Goal: Task Accomplishment & Management: Manage account settings

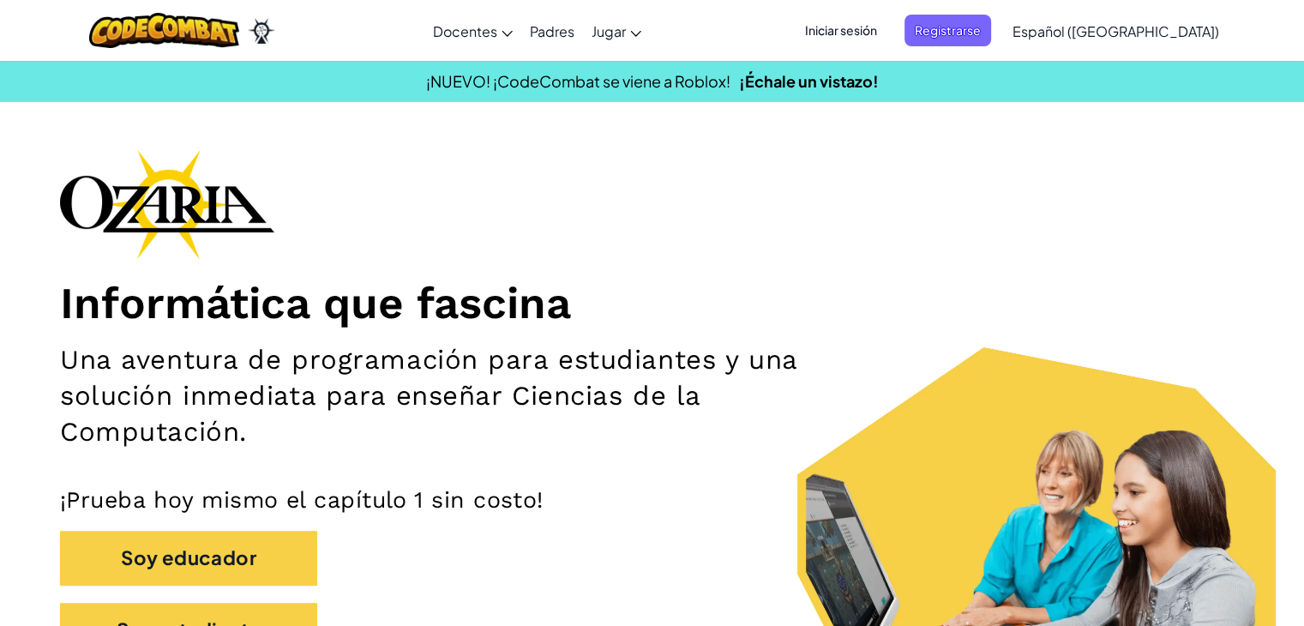
click at [1109, 22] on span "Español ([GEOGRAPHIC_DATA])" at bounding box center [1116, 31] width 207 height 18
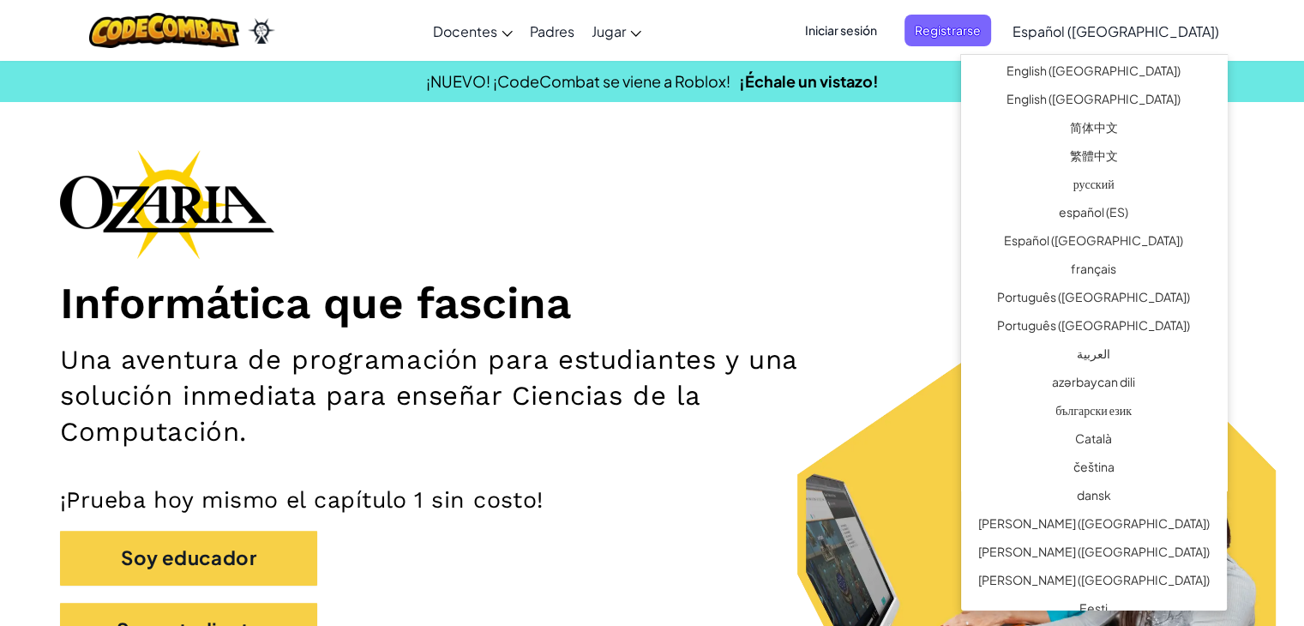
click at [874, 268] on div "Informática que fascina Una aventura de programación para estudiantes y una sol…" at bounding box center [652, 411] width 1184 height 525
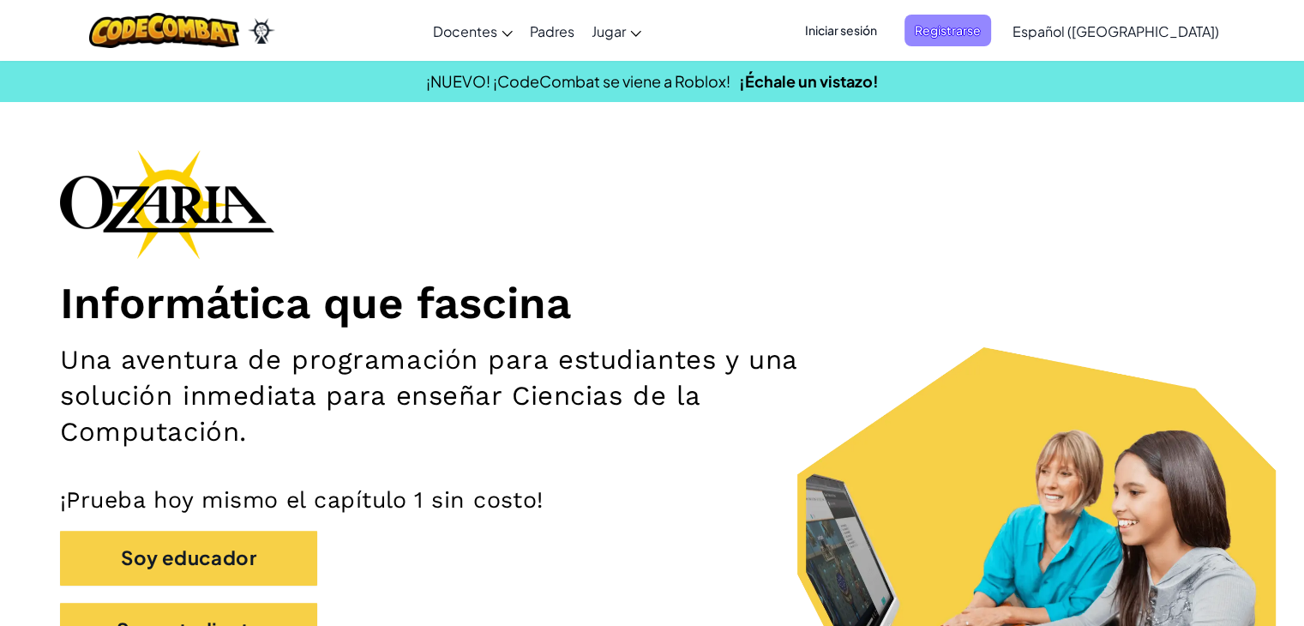
click at [953, 34] on span "Registrarse" at bounding box center [948, 31] width 87 height 32
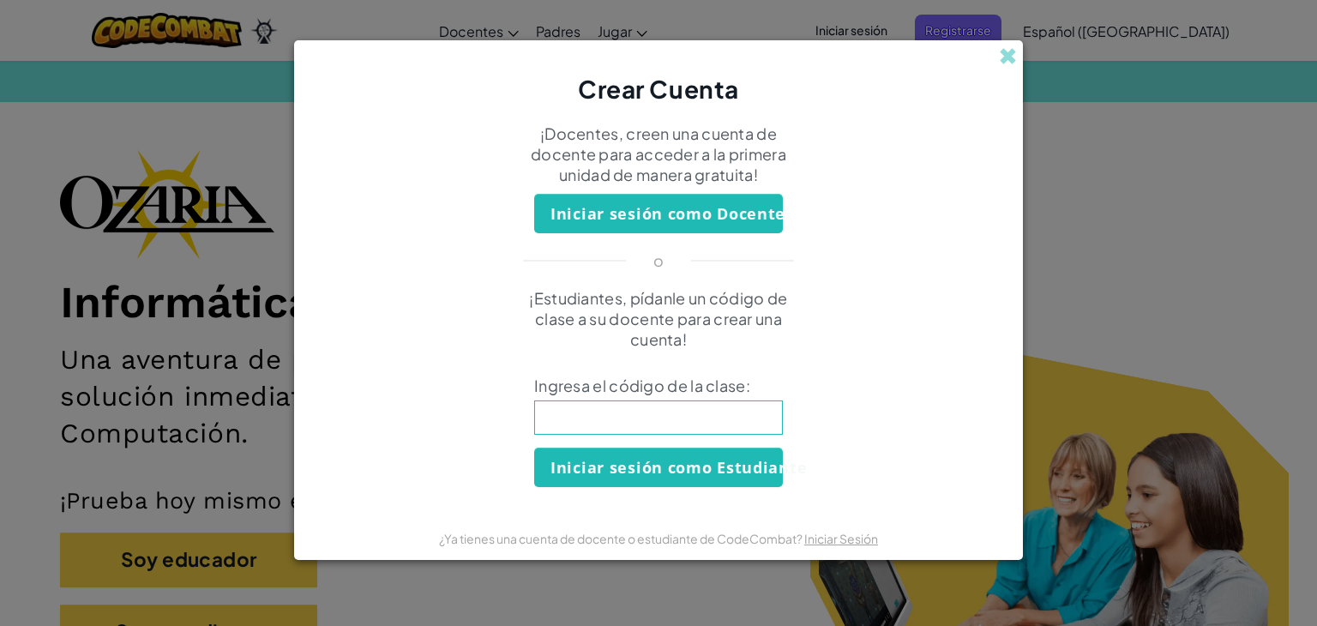
click at [563, 412] on input at bounding box center [658, 417] width 249 height 34
type input "ArmMeanRing"
click at [580, 454] on button "Iniciar sesión como Estudiante" at bounding box center [658, 467] width 249 height 39
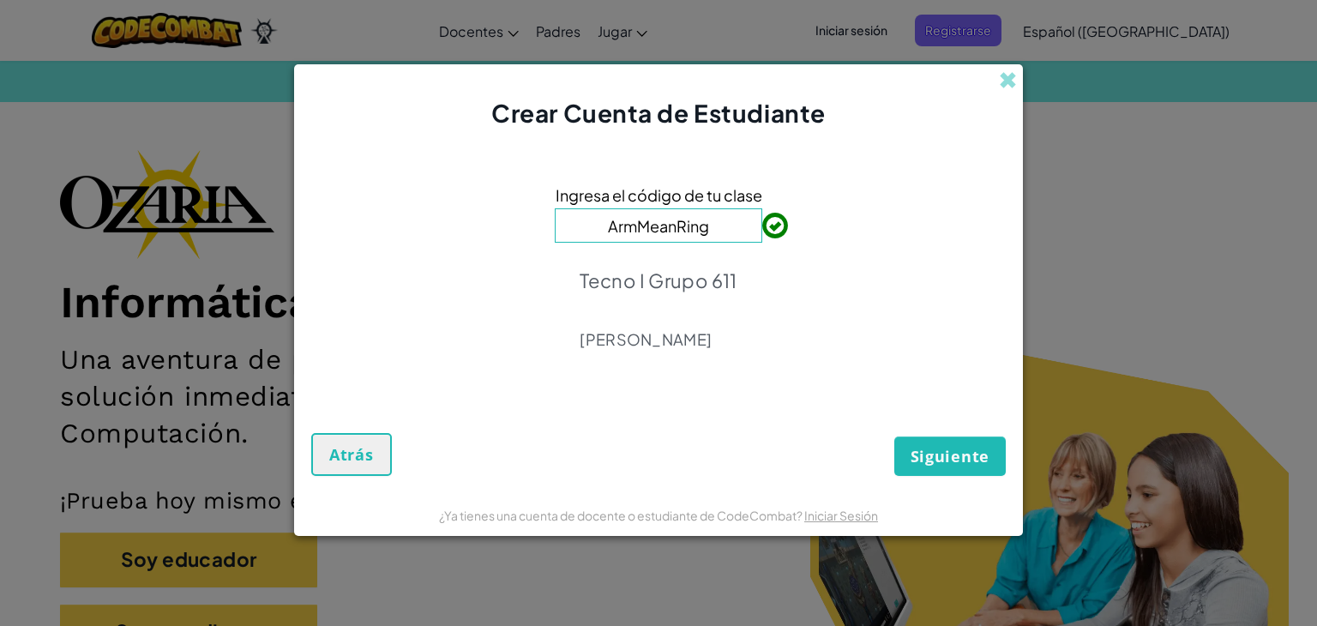
click at [813, 289] on div "Ingresa el código de tu clase ArmMeanRing Tecno I Grupo 611 Emilio Hernández Sa…" at bounding box center [658, 272] width 695 height 250
click at [964, 448] on span "Siguiente" at bounding box center [950, 456] width 79 height 21
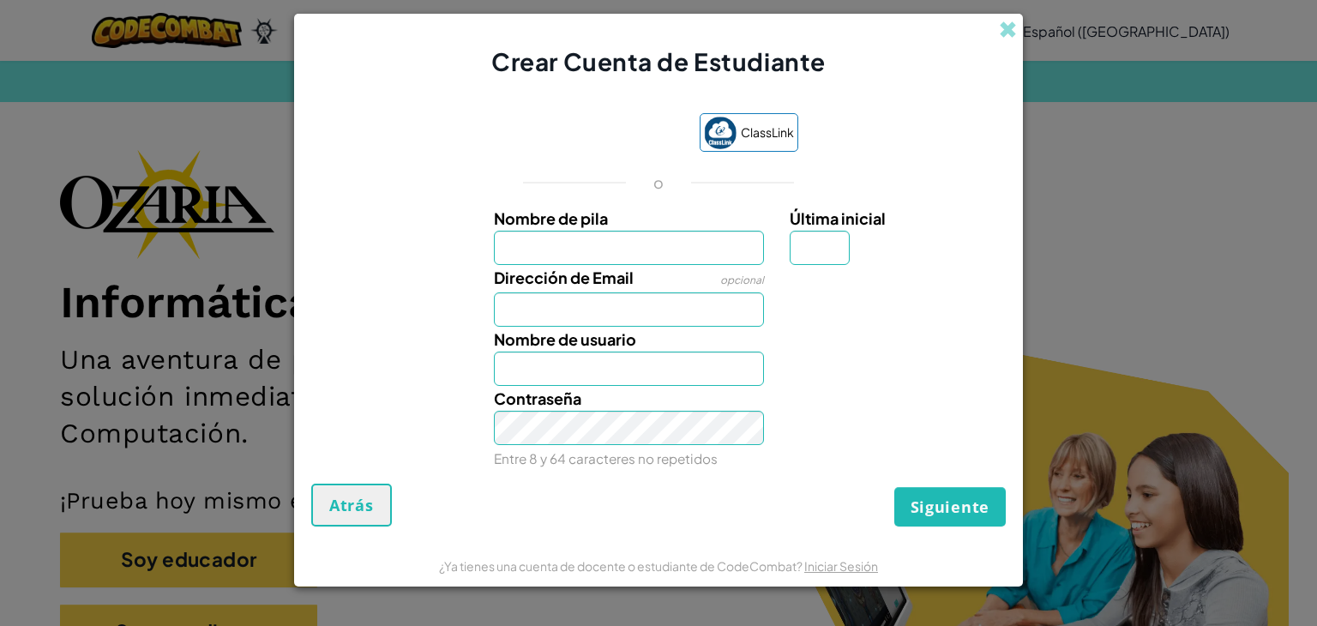
click at [535, 266] on label "Dirección de Email" at bounding box center [564, 277] width 140 height 25
click at [535, 292] on input "Dirección de Email" at bounding box center [629, 309] width 271 height 34
click at [524, 250] on input "Nombre de pila" at bounding box center [629, 248] width 271 height 34
type input "Yased"
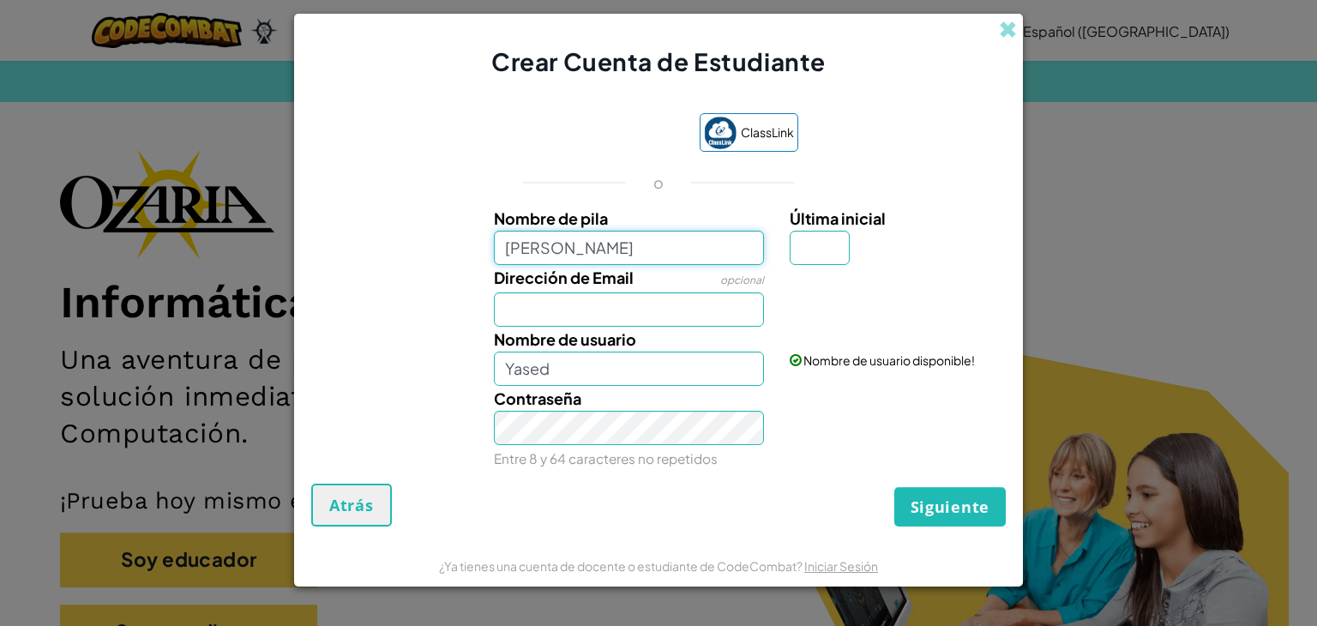
type input "[PERSON_NAME]"
click at [634, 312] on input "Dirección de Email" at bounding box center [629, 309] width 271 height 34
click at [821, 260] on input "Última inicial" at bounding box center [820, 248] width 60 height 34
type input "."
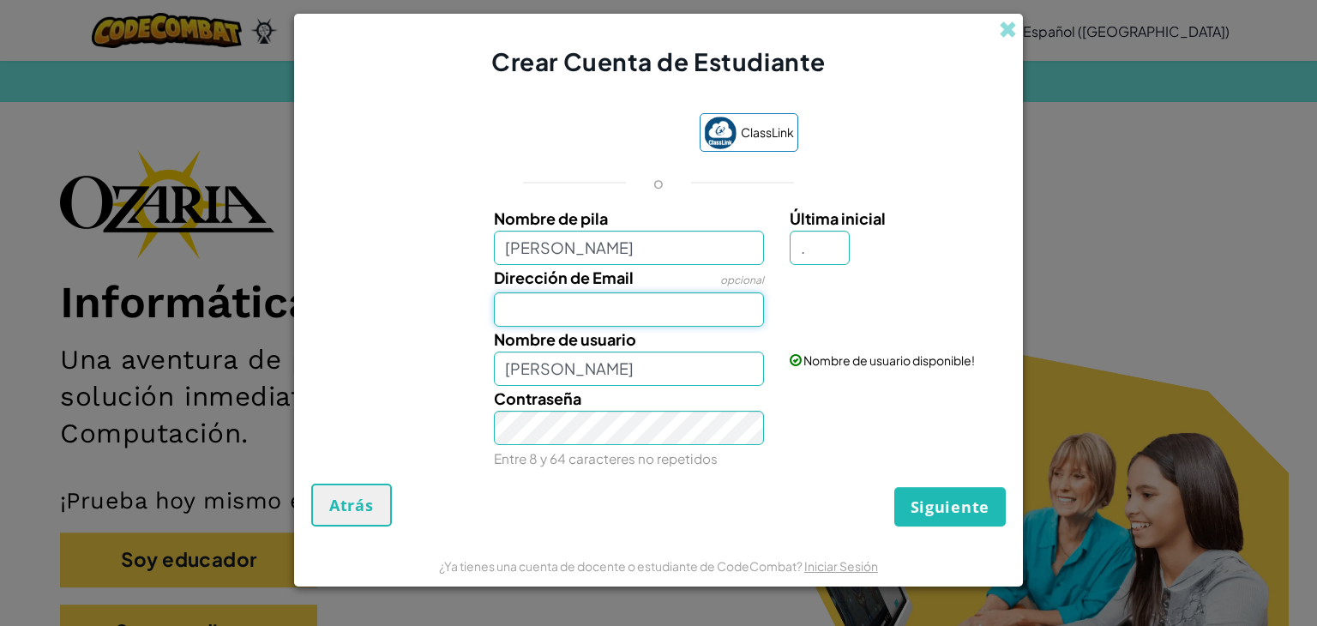
type input "Yased Eduardo Delgado BAernal."
click at [687, 309] on input "Dirección de Email" at bounding box center [629, 309] width 271 height 34
type input "A"
click at [683, 316] on input "al07161500@tecmilenio .mx" at bounding box center [629, 309] width 271 height 34
type input "[EMAIL_ADDRESS][DOMAIN_NAME]"
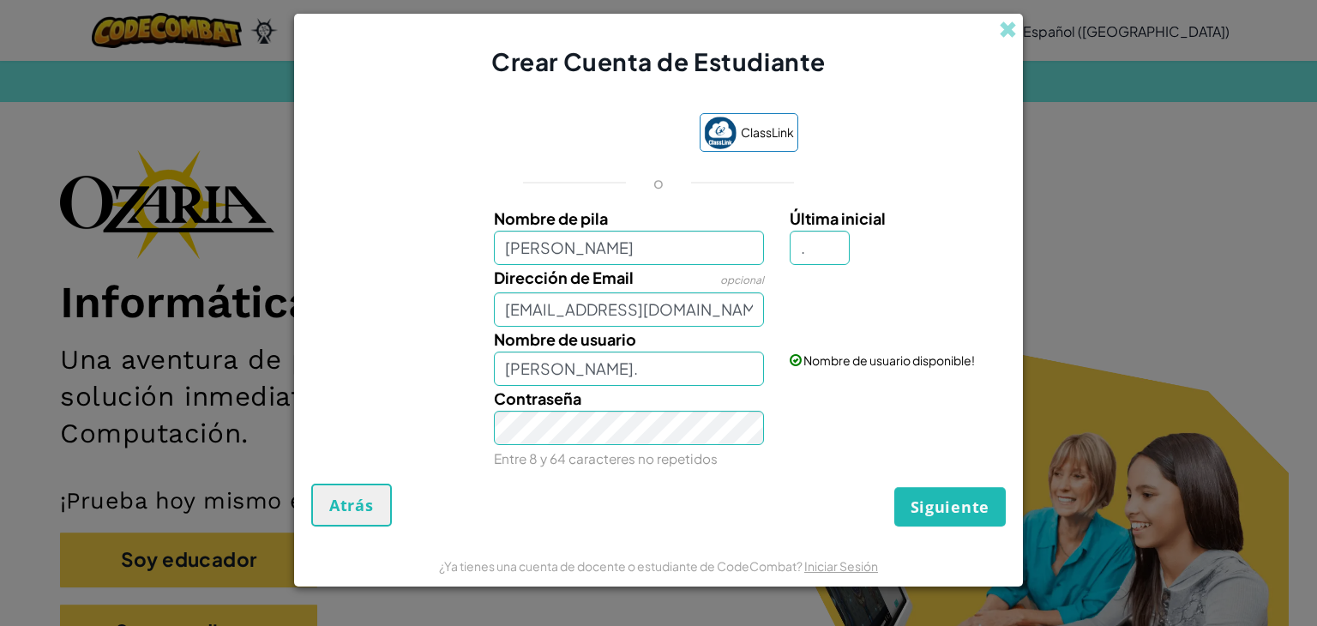
click at [703, 453] on small "Entre 8 y 64 caracteres no repetidos" at bounding box center [606, 458] width 224 height 16
drag, startPoint x: 744, startPoint y: 359, endPoint x: 488, endPoint y: 370, distance: 256.6
click at [488, 370] on div "Nombre de usuario Yased Eduardo Delgado BAernal." at bounding box center [629, 356] width 297 height 59
type input "E"
type input "Emzyd18."
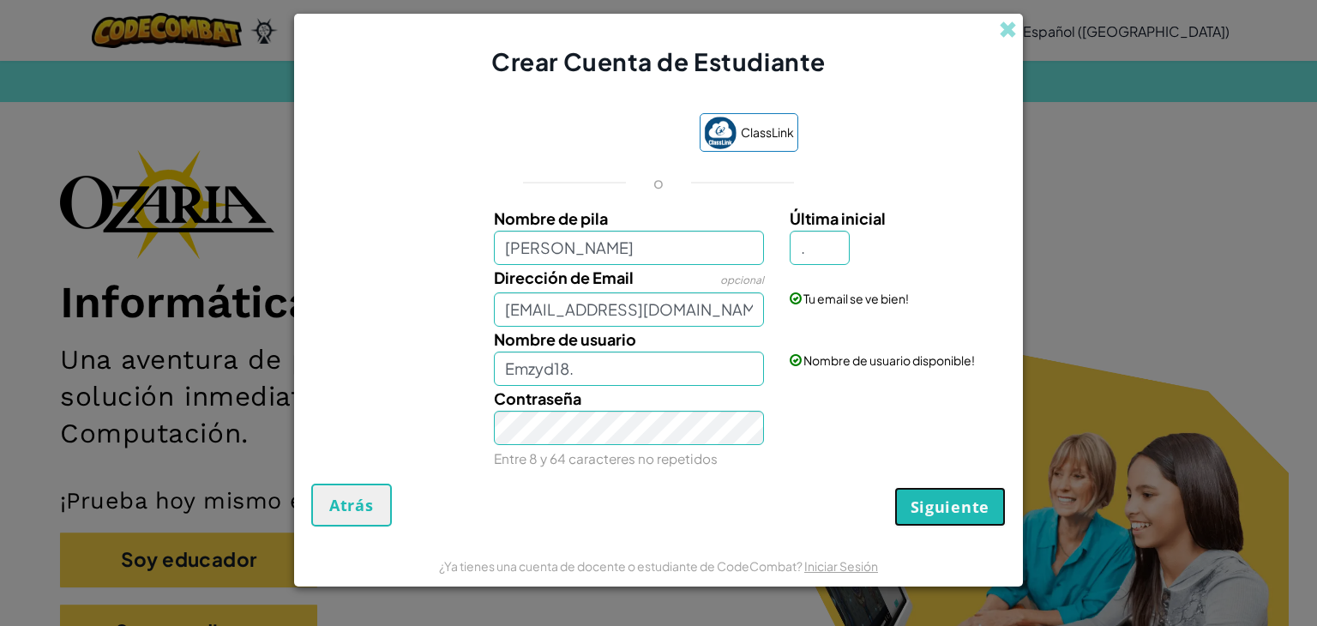
click at [967, 513] on span "Siguiente" at bounding box center [950, 506] width 79 height 21
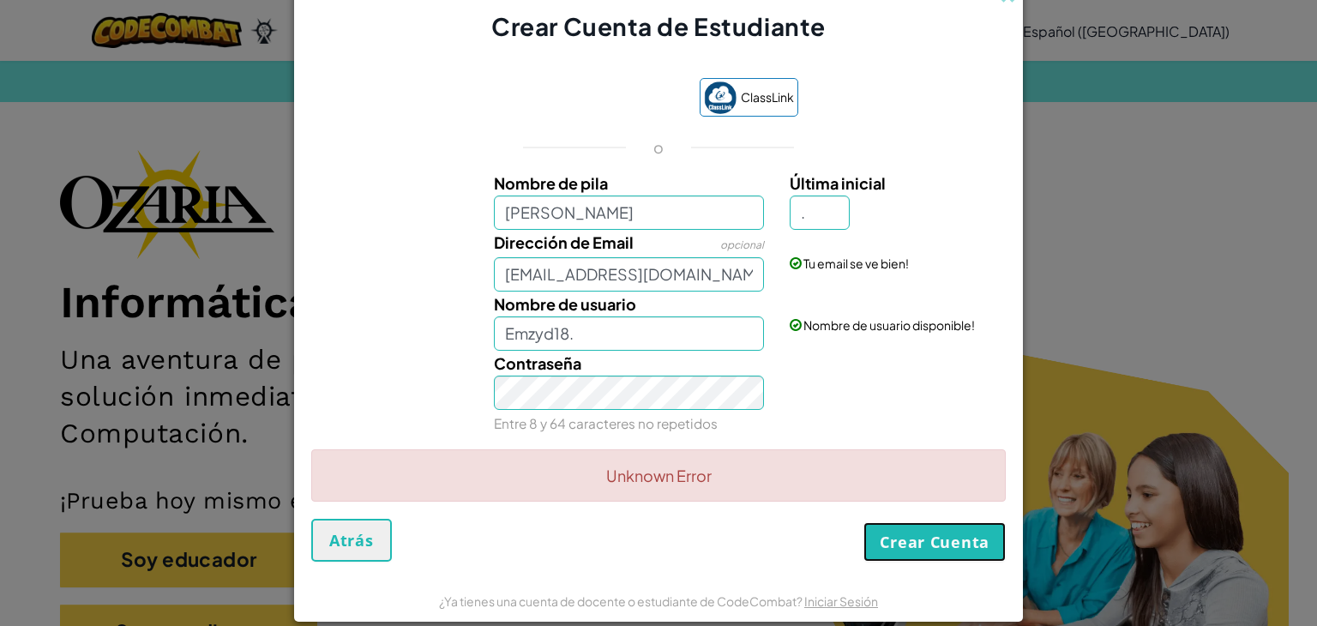
click at [924, 550] on button "Crear Cuenta" at bounding box center [934, 541] width 142 height 39
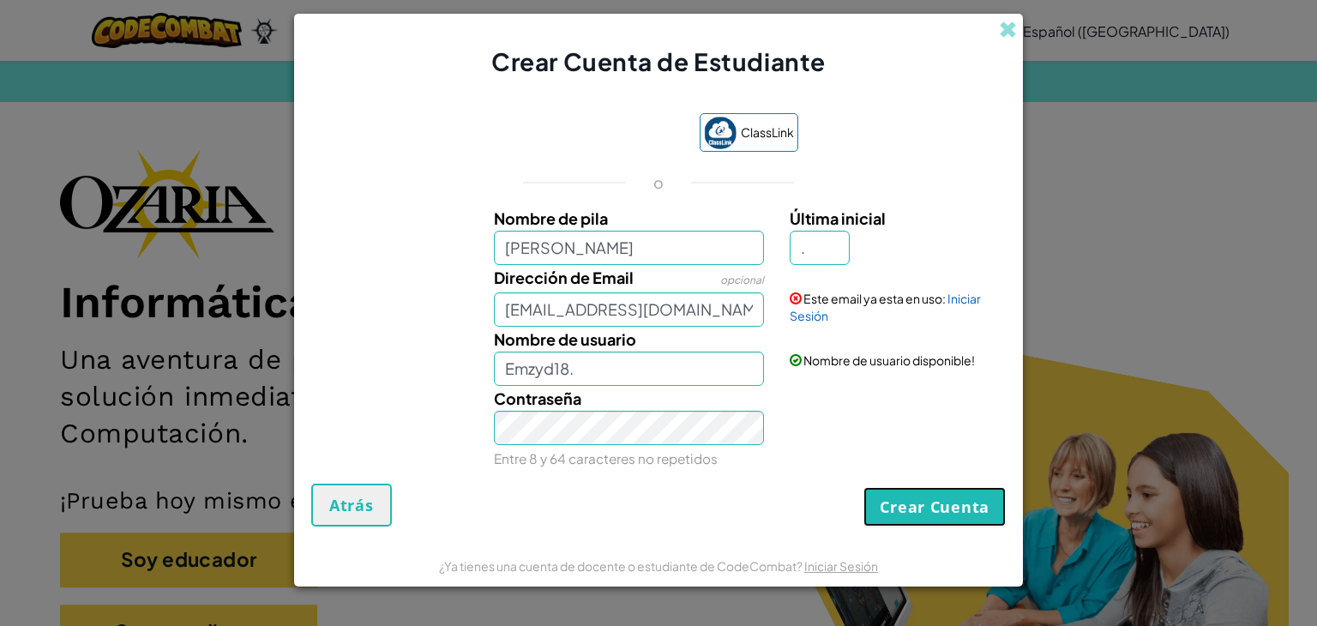
click at [912, 515] on button "Crear Cuenta" at bounding box center [934, 506] width 142 height 39
click at [960, 297] on link "Iniciar Sesión" at bounding box center [885, 307] width 191 height 33
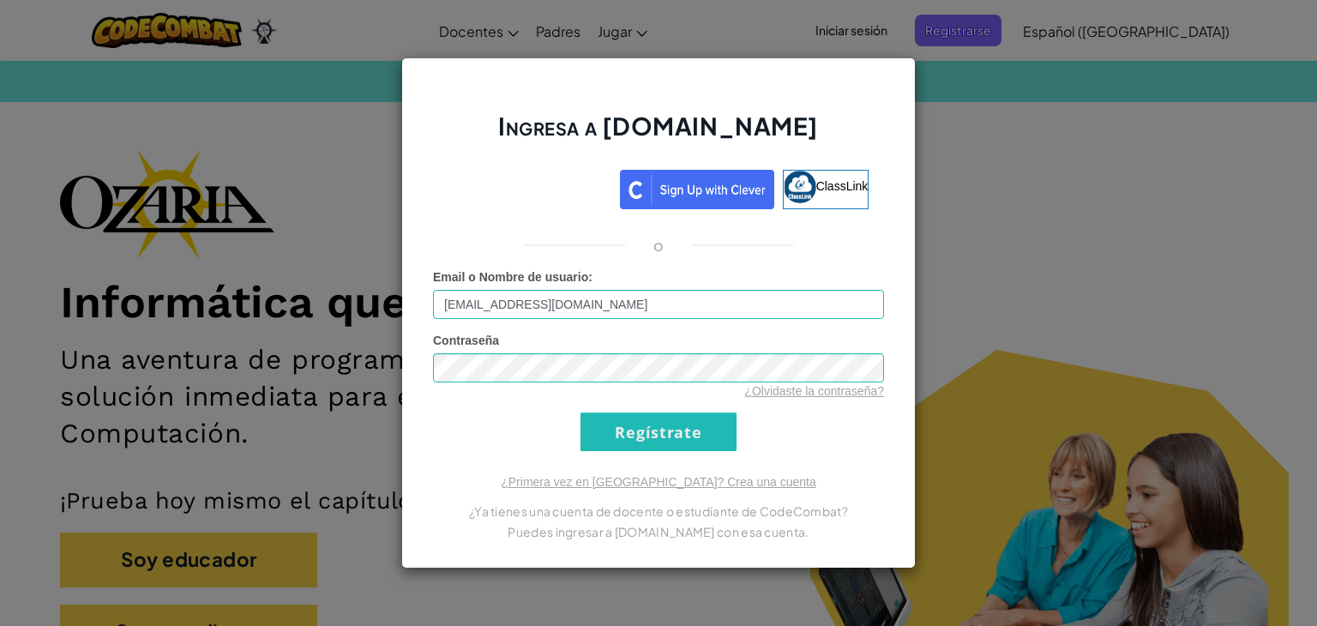
click at [650, 458] on div "Ingresa a Ozaria.com ClassLink o Error desconocido. Email o Nombre de usuario :…" at bounding box center [658, 312] width 514 height 511
click at [646, 438] on input "Regístrate" at bounding box center [658, 431] width 156 height 39
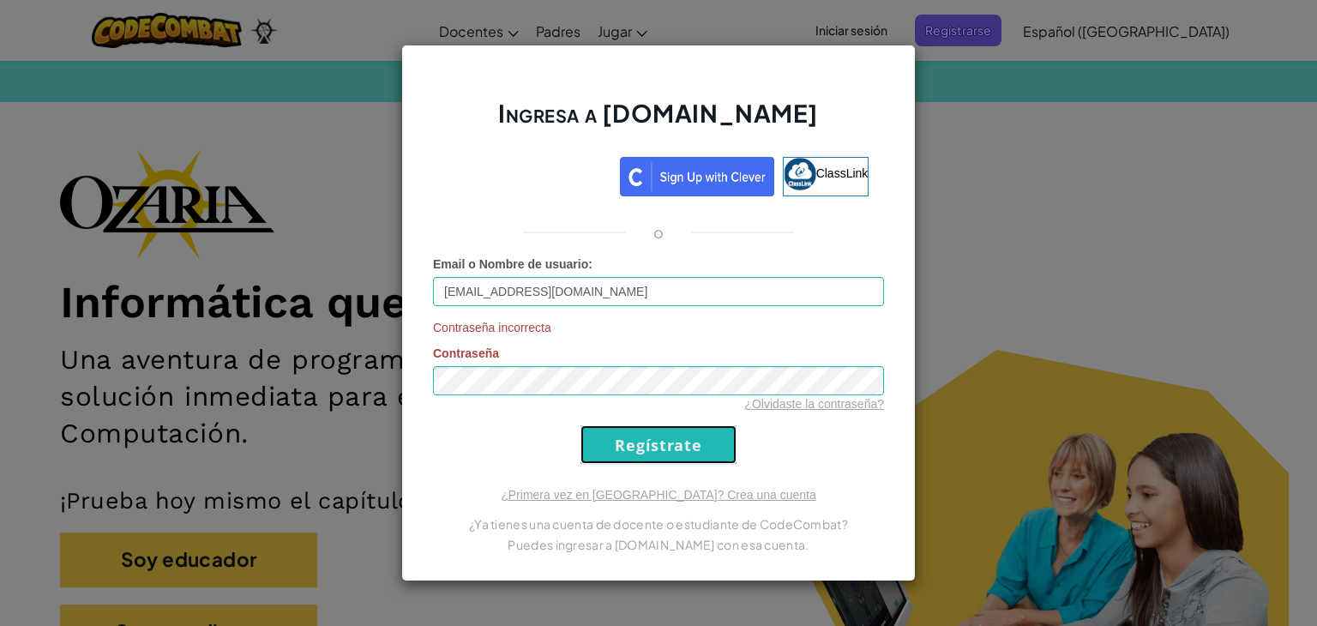
click at [639, 451] on input "Regístrate" at bounding box center [658, 444] width 156 height 39
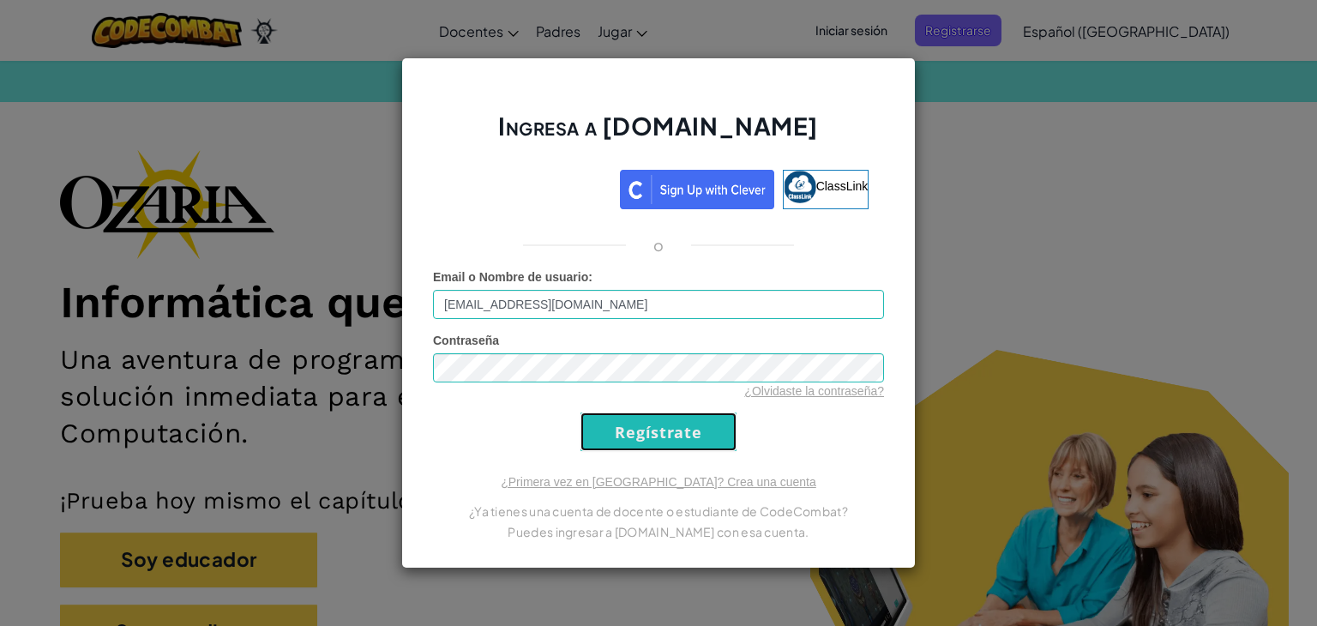
click at [638, 442] on input "Regístrate" at bounding box center [658, 431] width 156 height 39
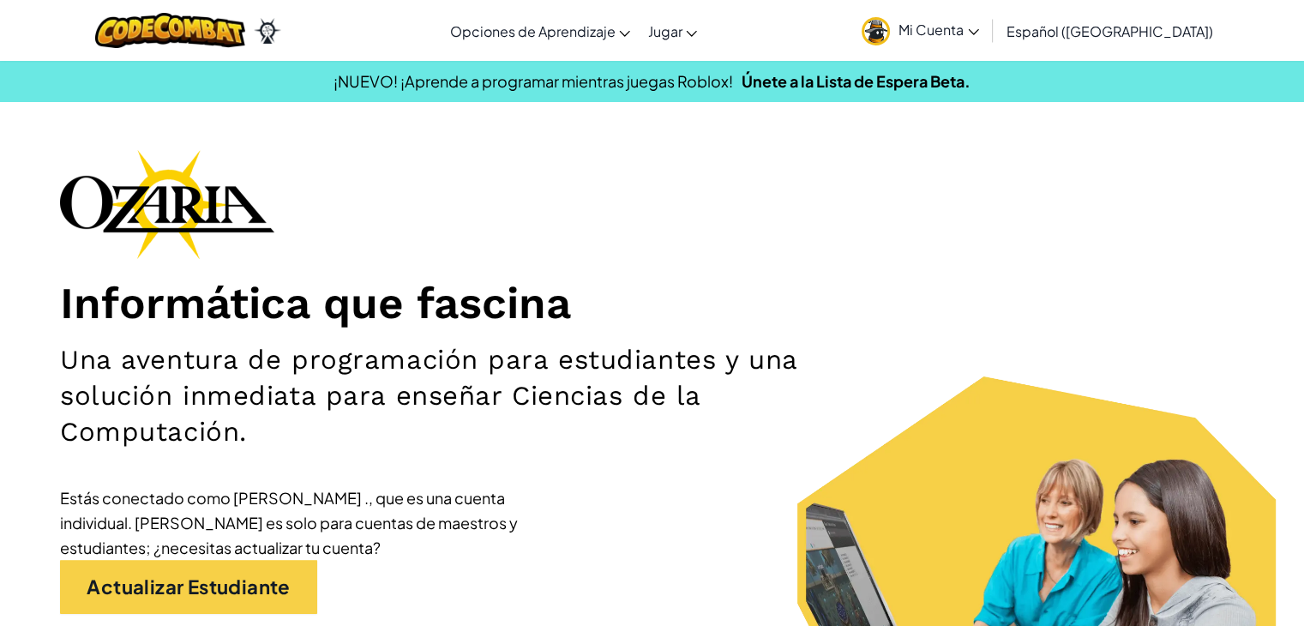
click at [1058, 199] on div "Informática que fascina Una aventura de programación para estudiantes y una sol…" at bounding box center [652, 426] width 1184 height 554
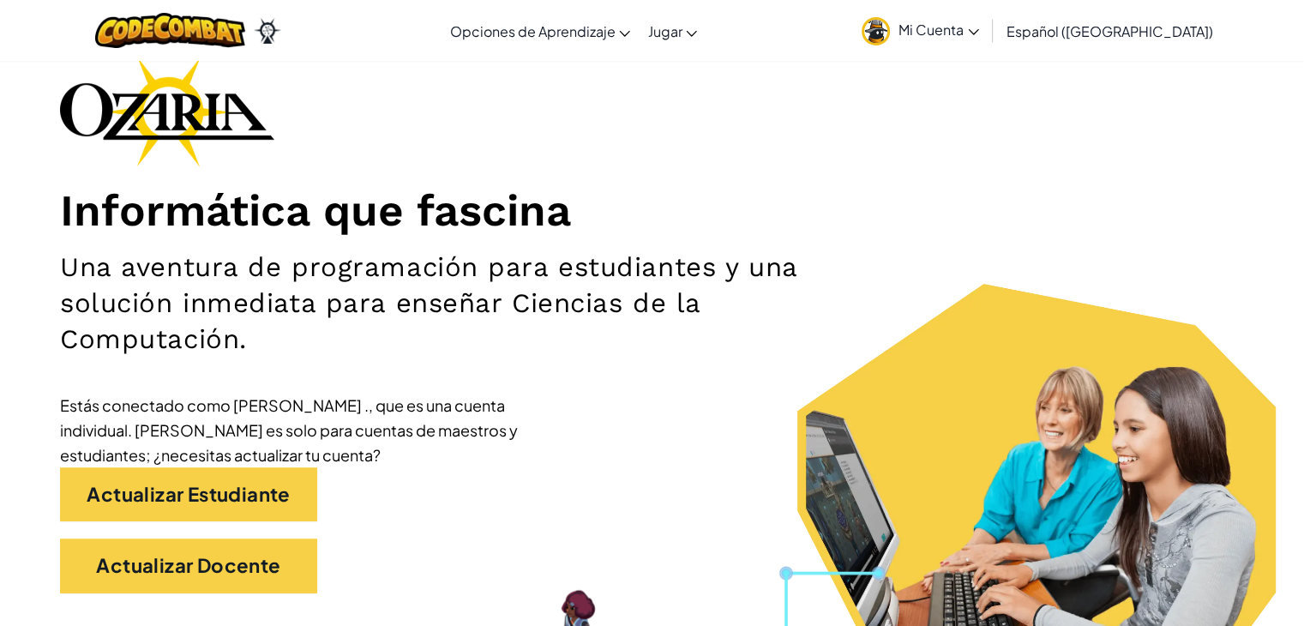
scroll to position [92, 0]
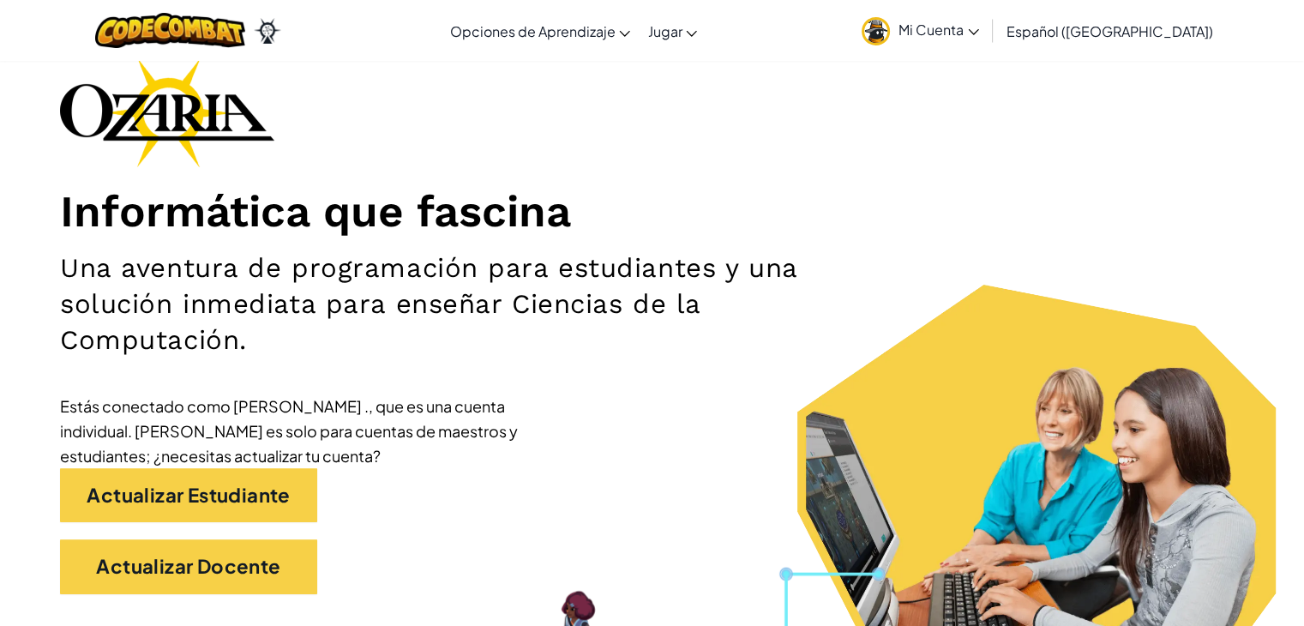
click at [967, 37] on span "Mi Cuenta" at bounding box center [939, 30] width 81 height 18
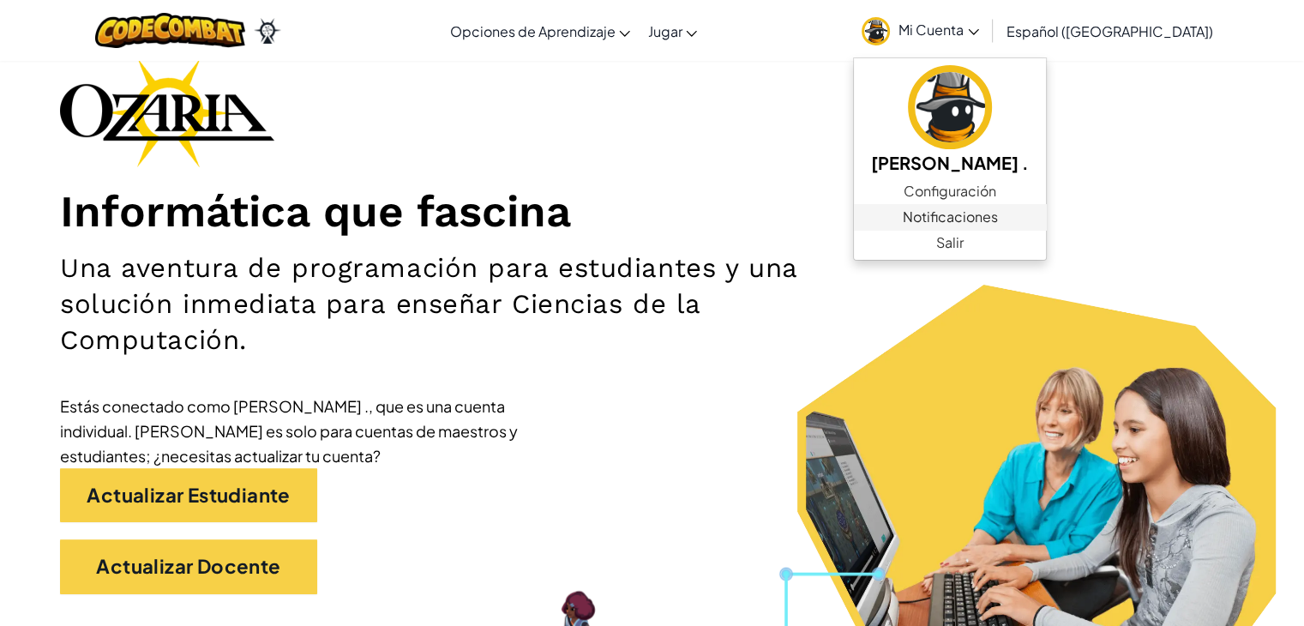
click at [998, 217] on span "Notificaciones" at bounding box center [950, 217] width 95 height 21
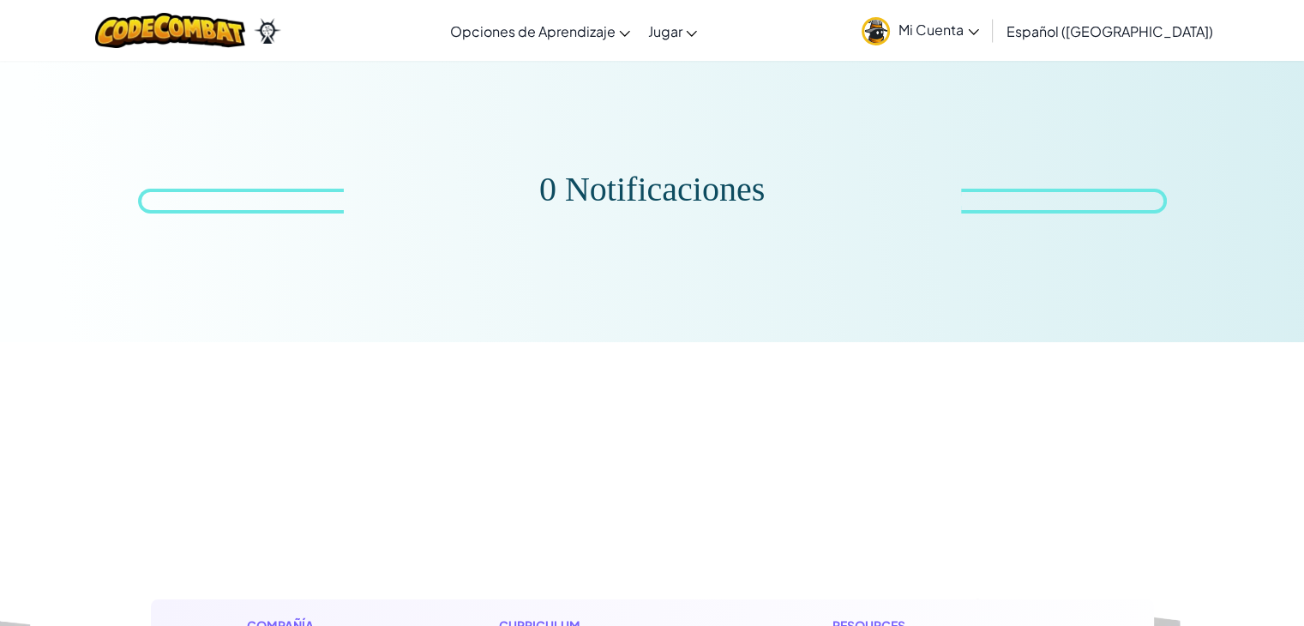
click at [944, 18] on link "Mi Cuenta" at bounding box center [920, 30] width 135 height 54
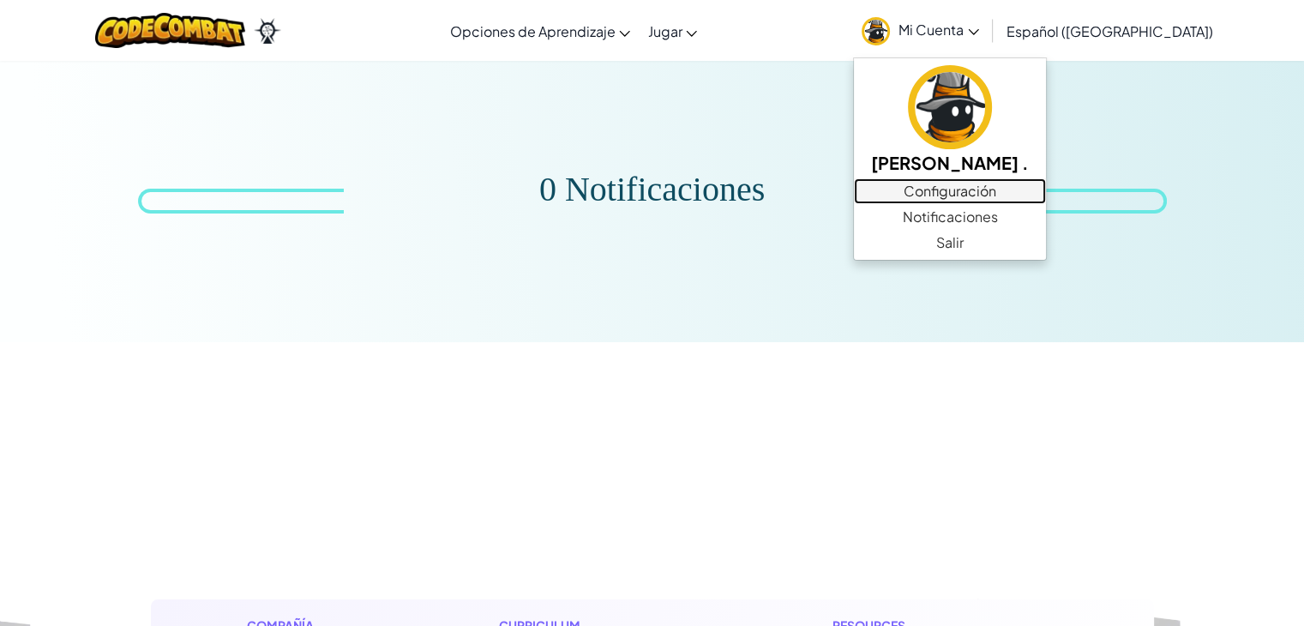
click at [1046, 189] on link "Configuración" at bounding box center [950, 191] width 192 height 26
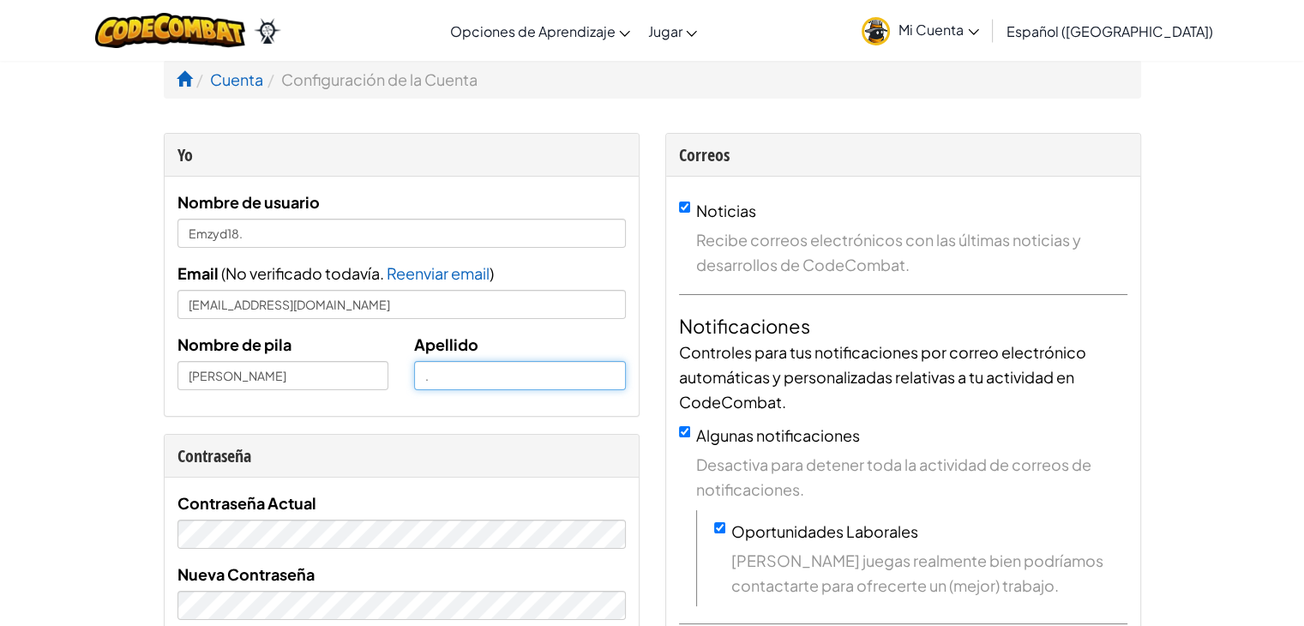
click at [446, 382] on input "." at bounding box center [520, 375] width 212 height 29
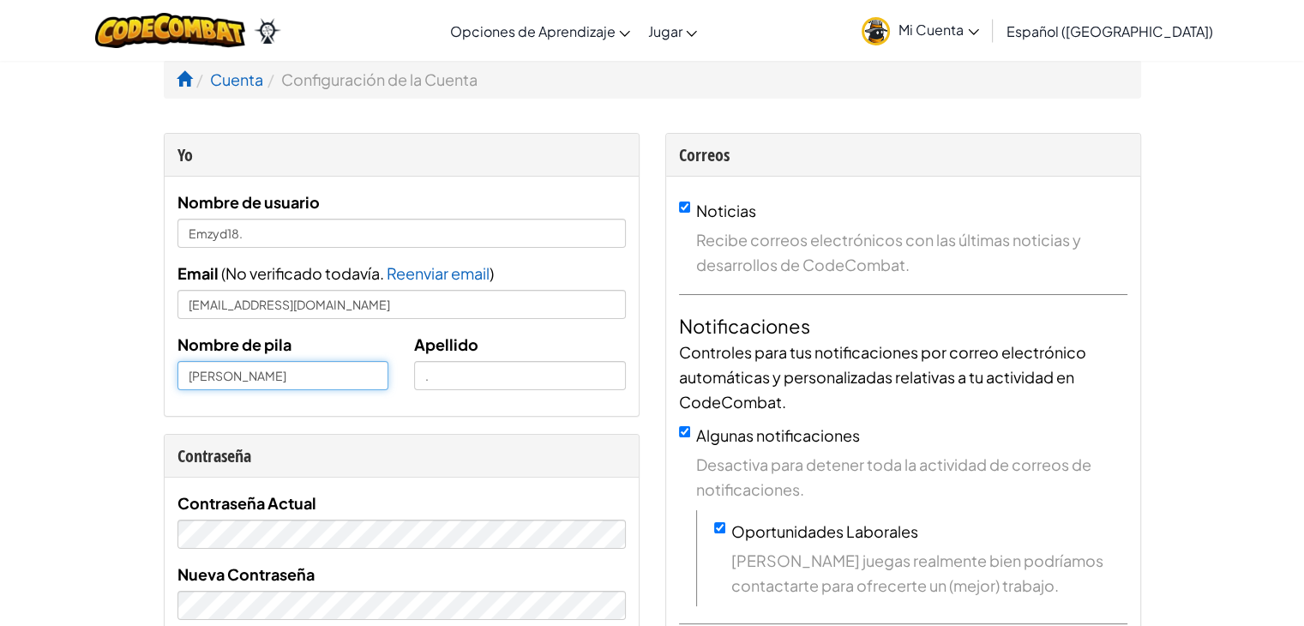
click at [373, 376] on input "[PERSON_NAME]" at bounding box center [283, 375] width 212 height 29
click at [343, 373] on input "[PERSON_NAME]" at bounding box center [283, 375] width 212 height 29
type input "[PERSON_NAME]"
click at [356, 373] on input "[PERSON_NAME]" at bounding box center [283, 375] width 212 height 29
drag, startPoint x: 274, startPoint y: 375, endPoint x: 374, endPoint y: 389, distance: 100.5
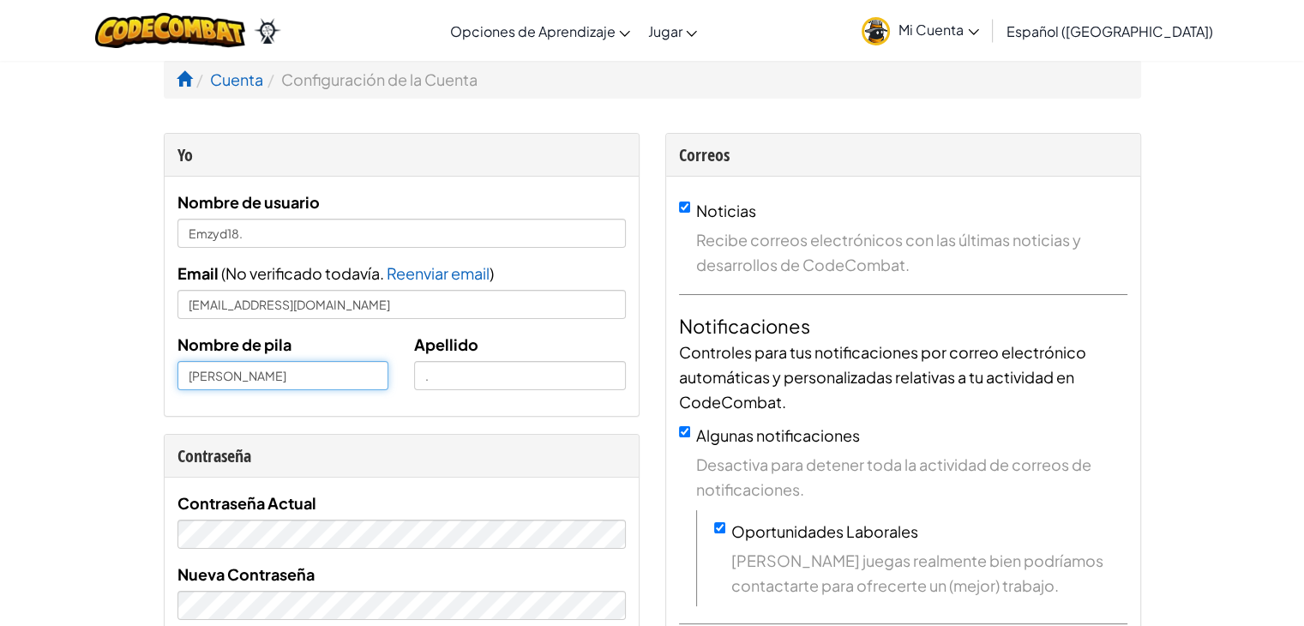
click at [374, 389] on div "Nombre de pila [PERSON_NAME] ." at bounding box center [402, 367] width 474 height 71
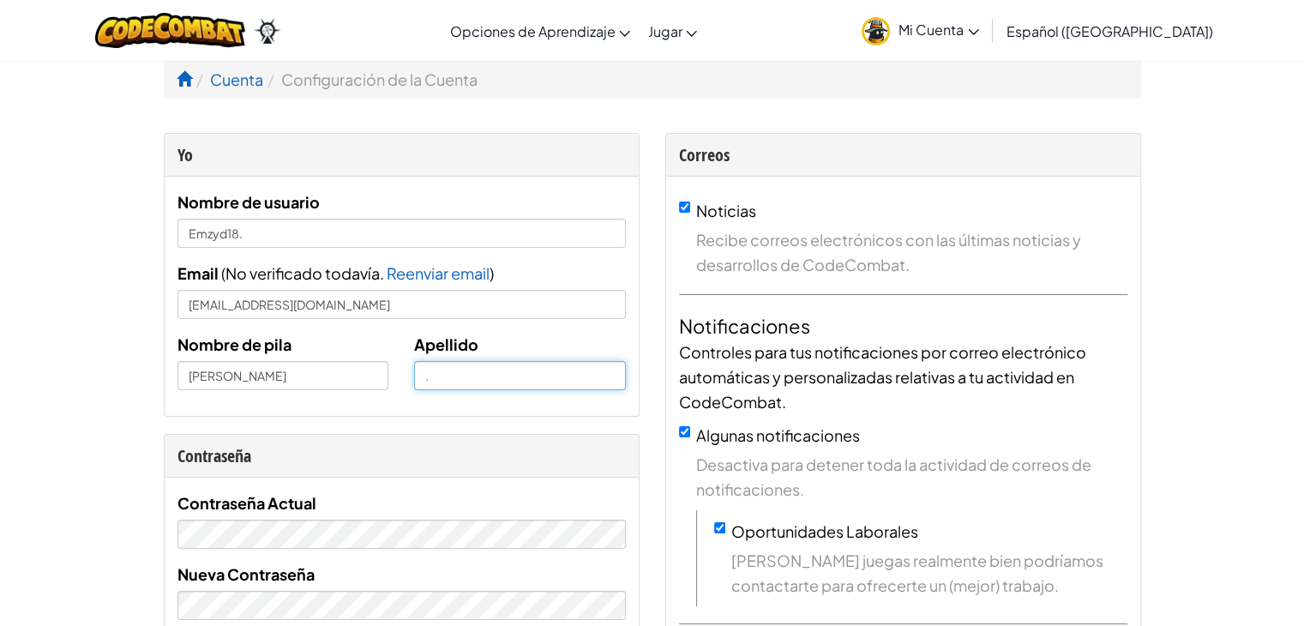
click at [451, 378] on input "." at bounding box center [520, 375] width 212 height 29
paste input "[PERSON_NAME]"
type input ". [PERSON_NAME]"
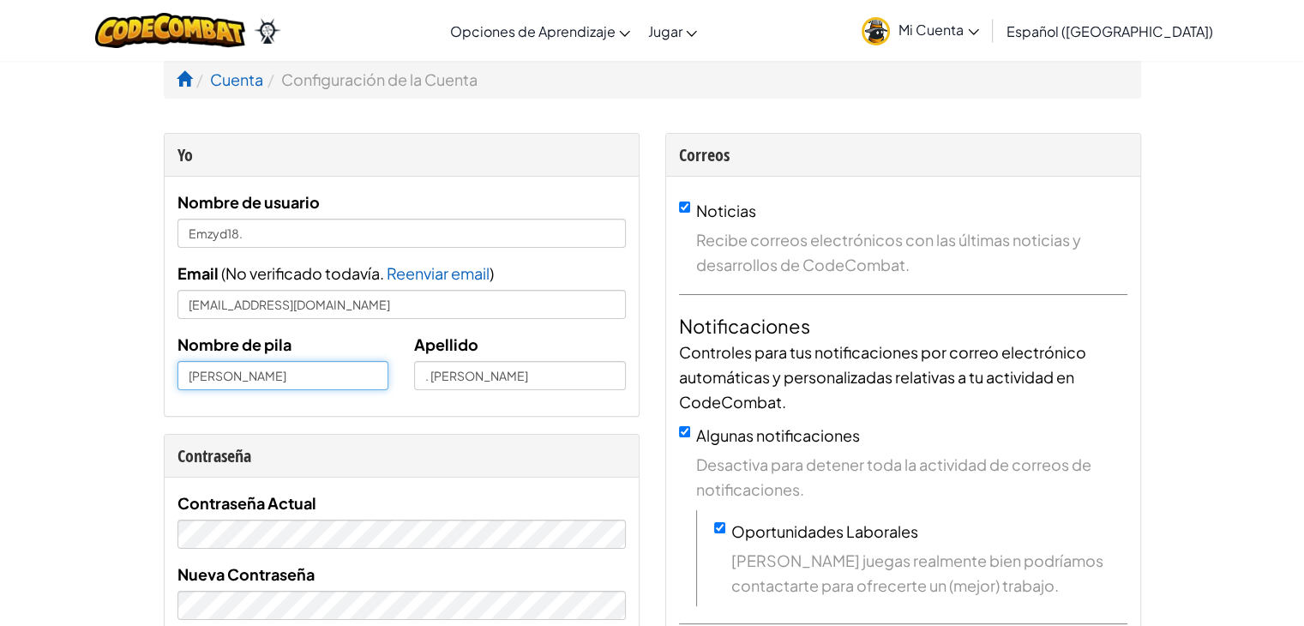
drag, startPoint x: 367, startPoint y: 378, endPoint x: 274, endPoint y: 376, distance: 92.6
click at [274, 376] on input "[PERSON_NAME]" at bounding box center [283, 375] width 212 height 29
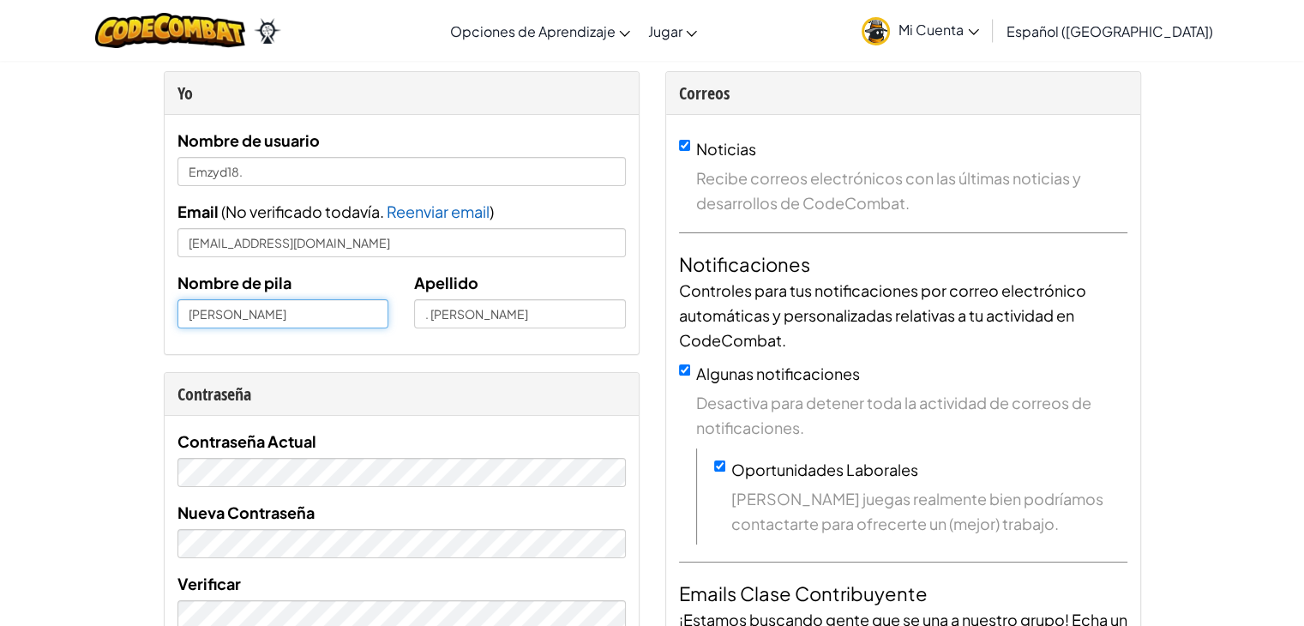
scroll to position [33, 0]
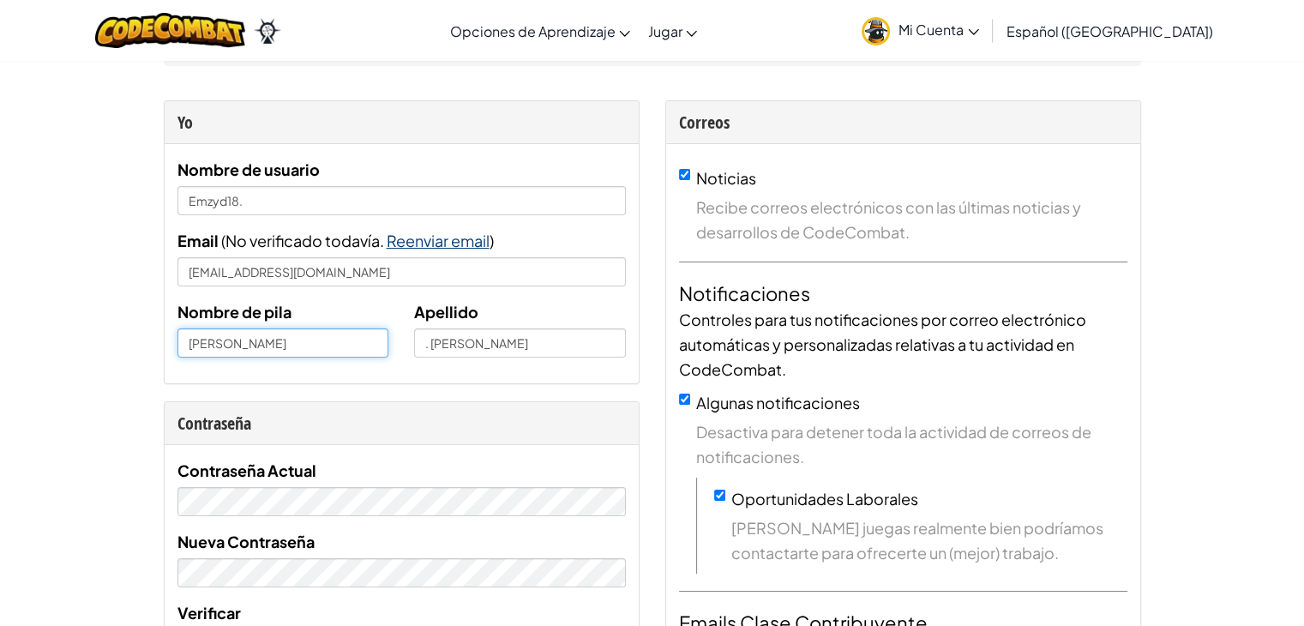
type input "[PERSON_NAME]"
click at [438, 241] on span "Reenviar email" at bounding box center [438, 241] width 103 height 20
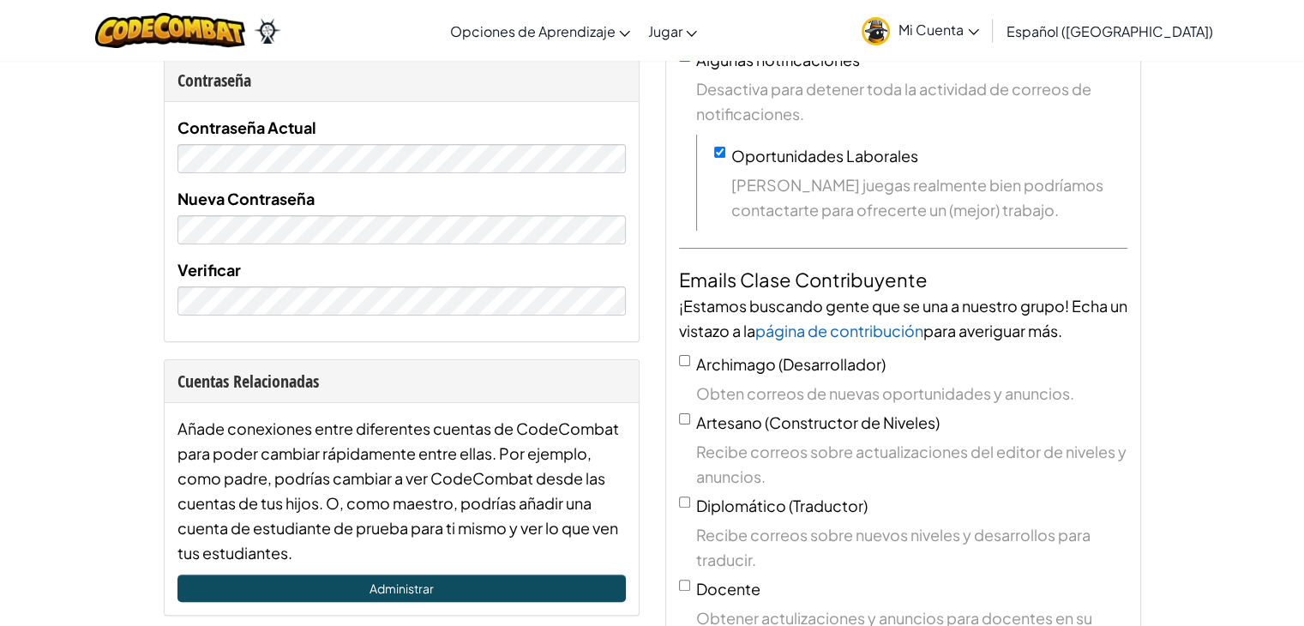
scroll to position [0, 0]
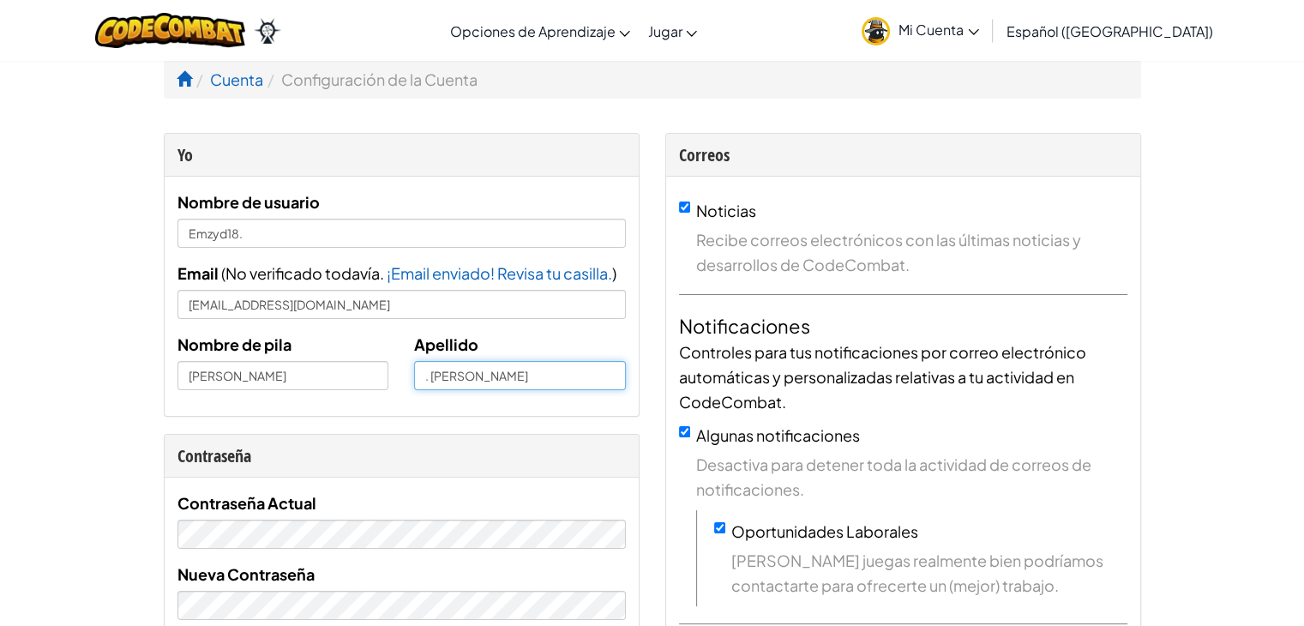
click at [429, 375] on input ". [PERSON_NAME]" at bounding box center [520, 375] width 212 height 29
type input "[PERSON_NAME]"
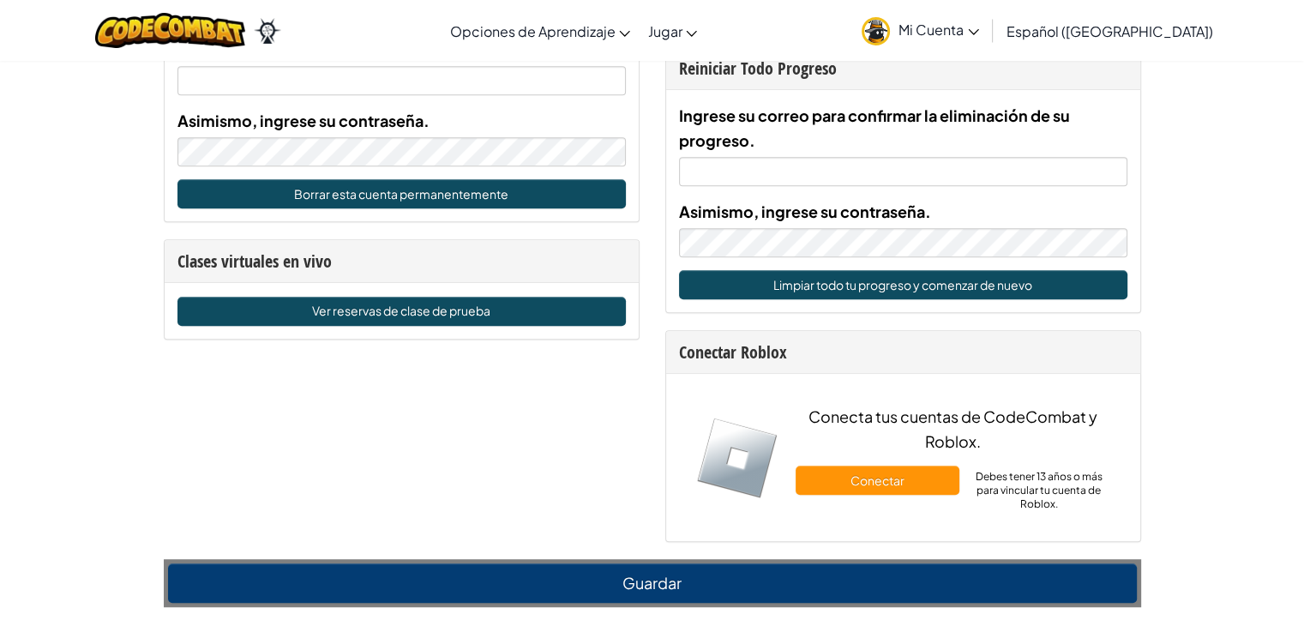
scroll to position [1196, 0]
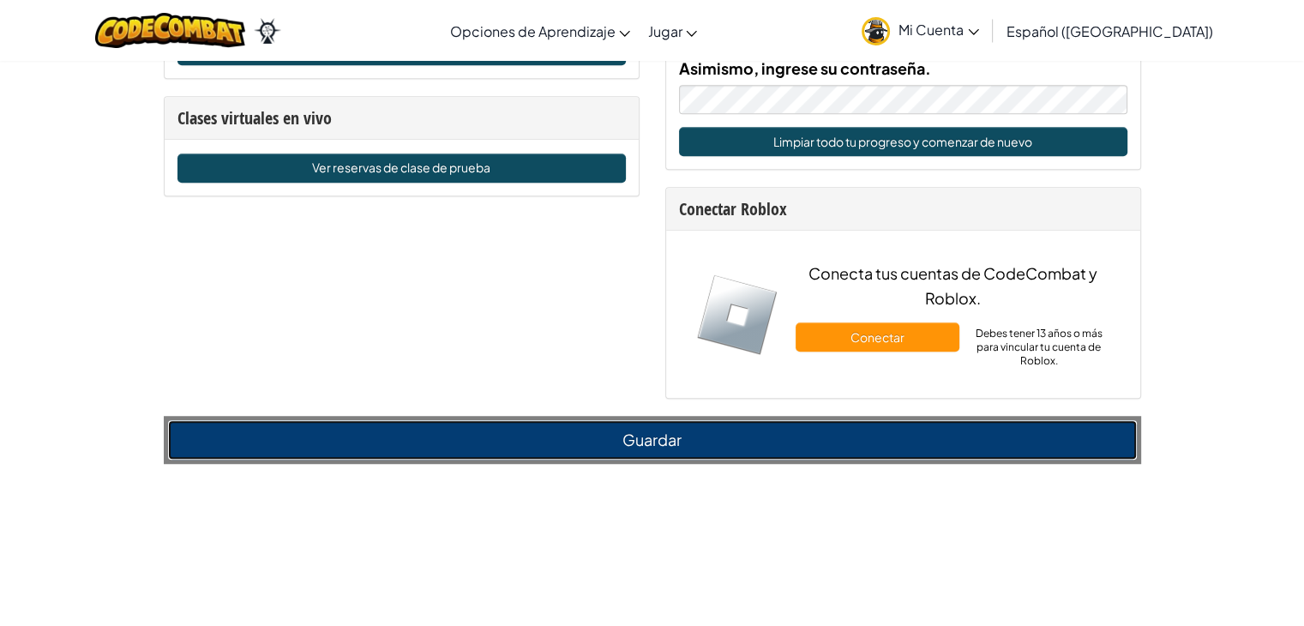
click at [551, 440] on button "Guardar" at bounding box center [652, 439] width 969 height 39
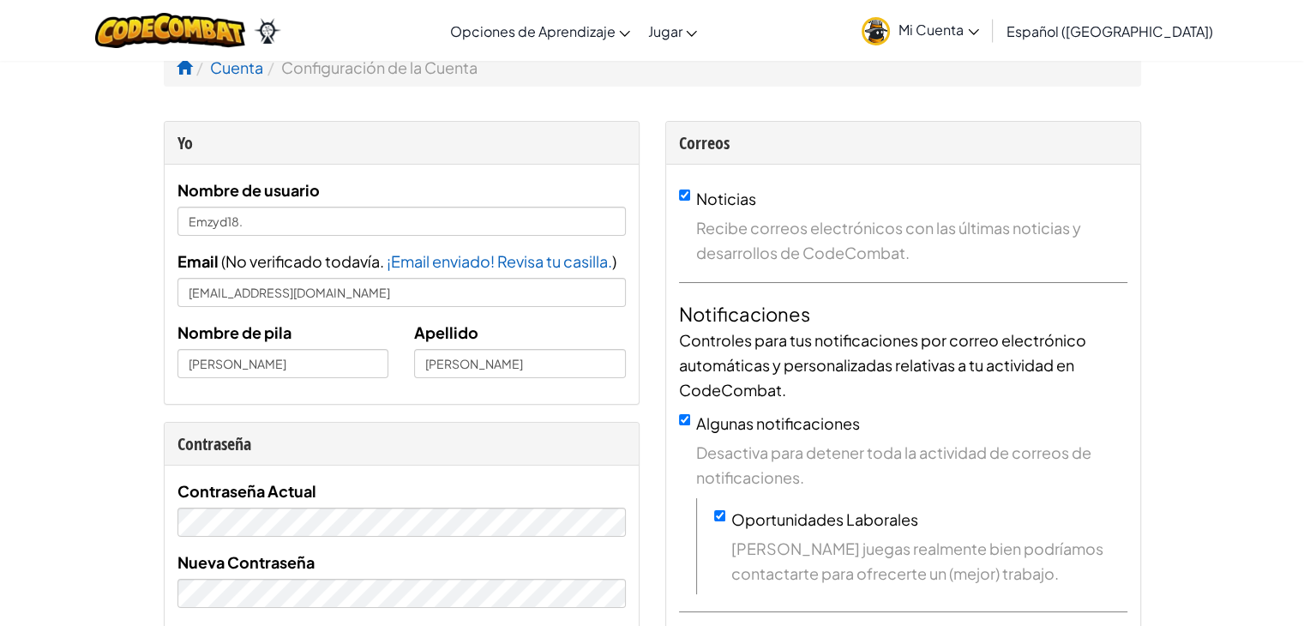
scroll to position [13, 0]
click at [515, 259] on span "¡Email enviado! Revisa tu casilla." at bounding box center [500, 260] width 226 height 20
click at [466, 262] on span "¡Email enviado! Revisa tu casilla." at bounding box center [500, 260] width 226 height 20
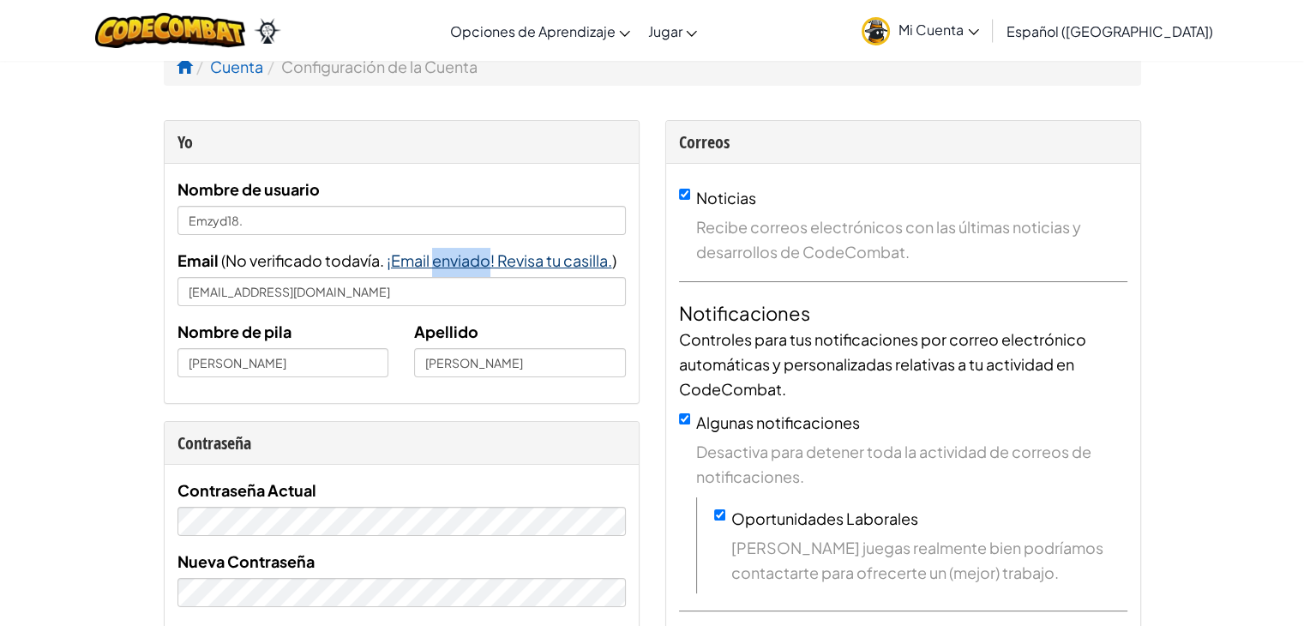
click at [466, 262] on span "¡Email enviado! Revisa tu casilla." at bounding box center [500, 260] width 226 height 20
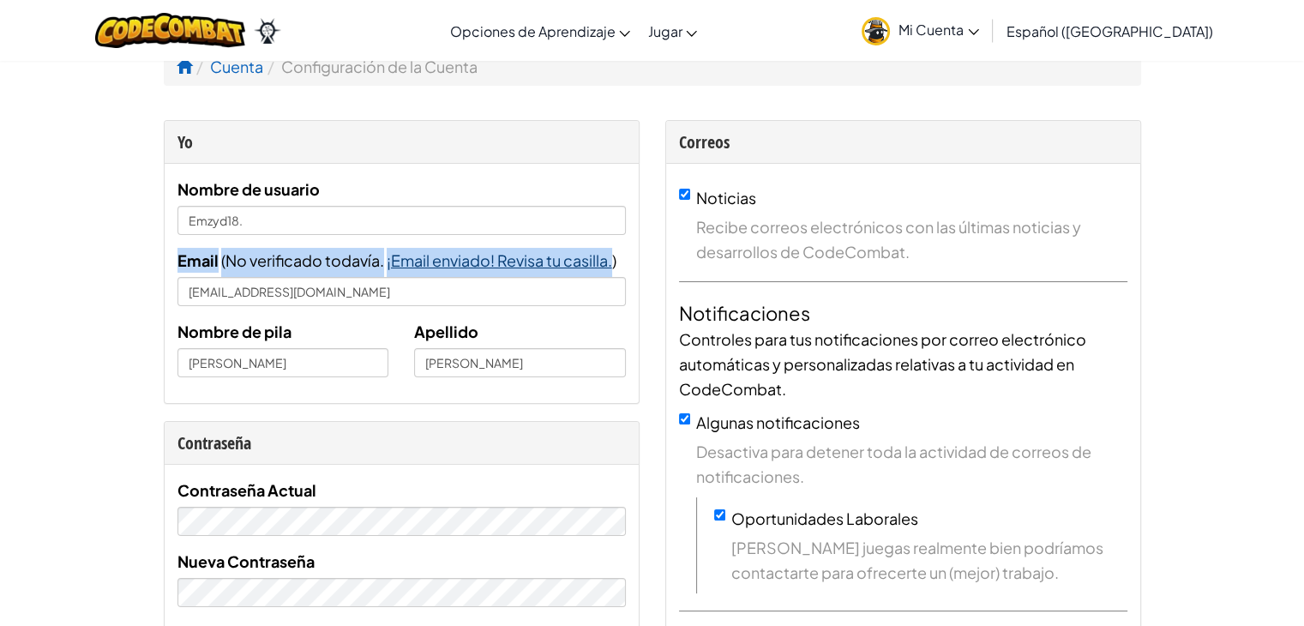
click at [466, 262] on span "¡Email enviado! Revisa tu casilla." at bounding box center [500, 260] width 226 height 20
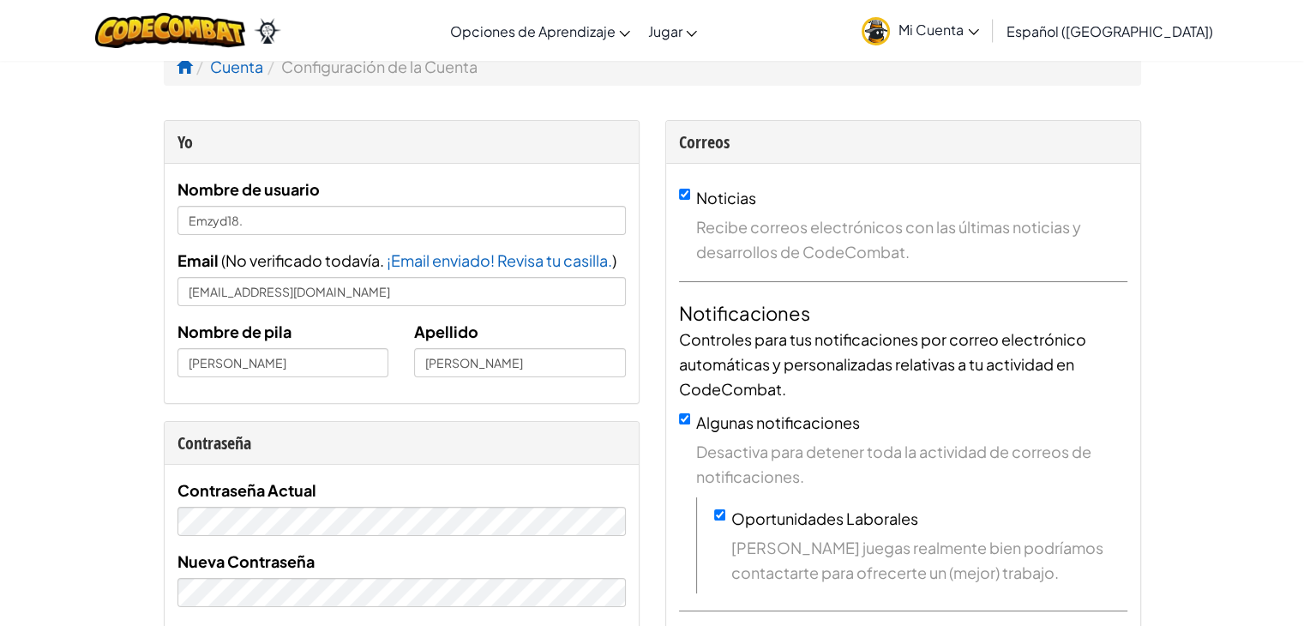
click at [515, 308] on div "Nombre de usuario Emzyd18. Email ( No verificado todavía. Reenviar email ¡Email…" at bounding box center [401, 283] width 448 height 213
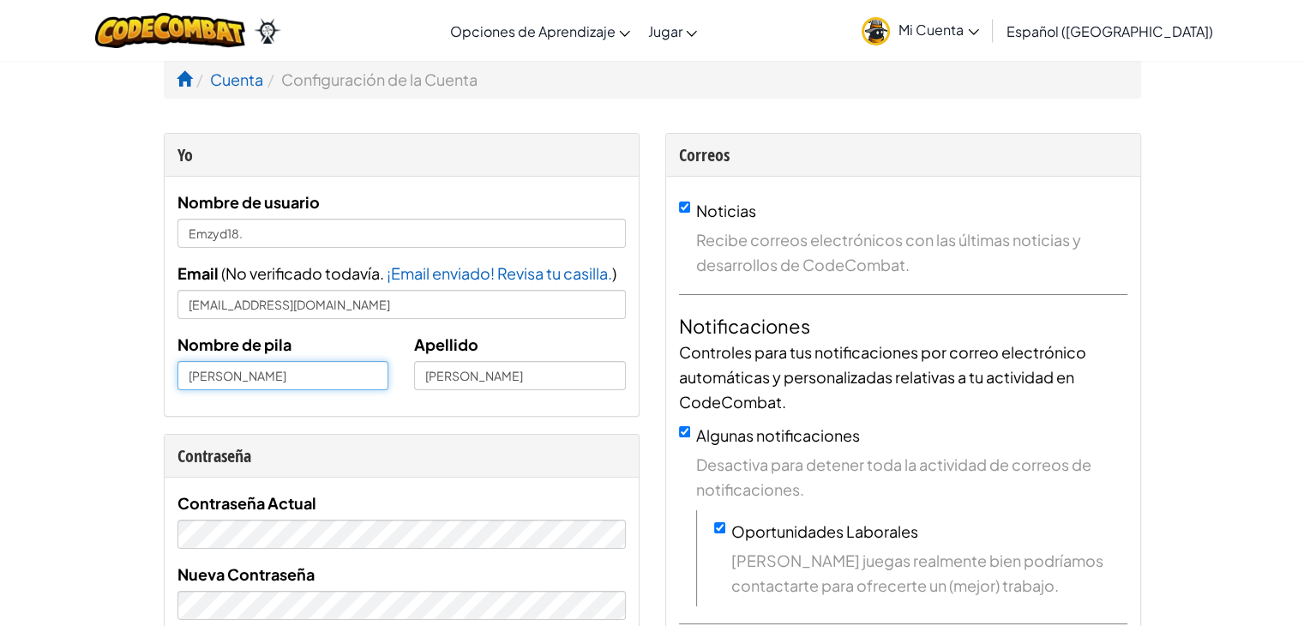
click at [302, 375] on input "[PERSON_NAME]" at bounding box center [283, 375] width 212 height 29
click at [433, 447] on div "Contraseña" at bounding box center [401, 455] width 448 height 25
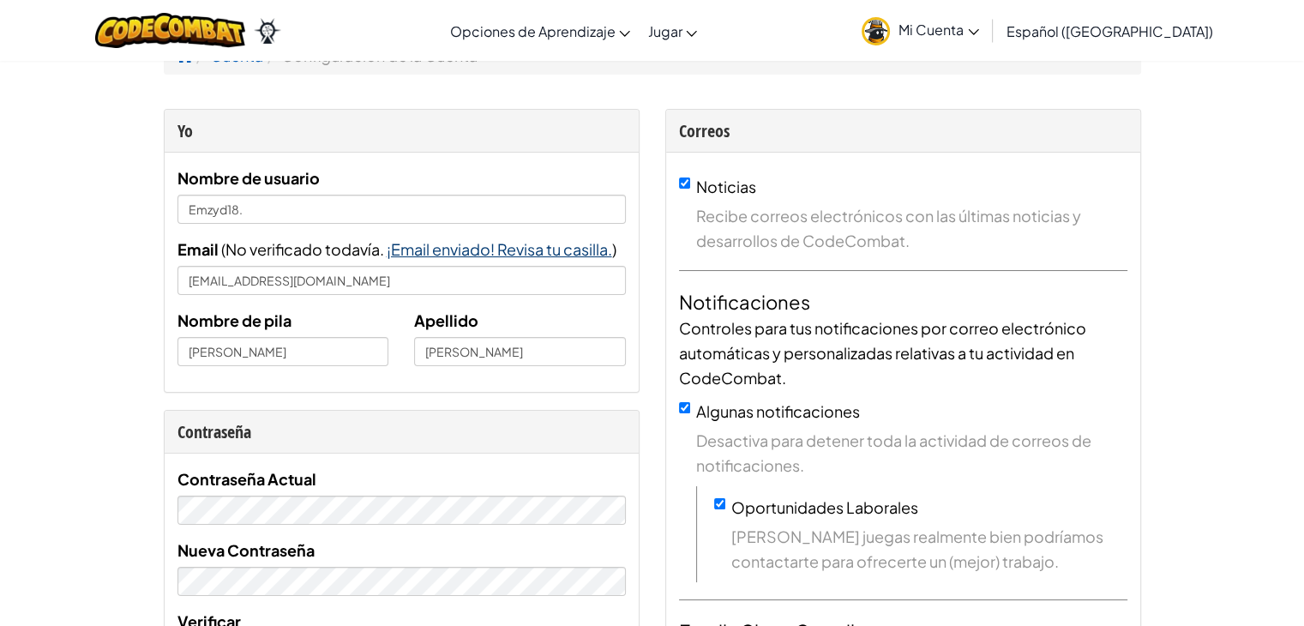
click at [470, 246] on span "¡Email enviado! Revisa tu casilla." at bounding box center [500, 249] width 226 height 20
click at [470, 248] on span "¡Email enviado! Revisa tu casilla." at bounding box center [500, 249] width 226 height 20
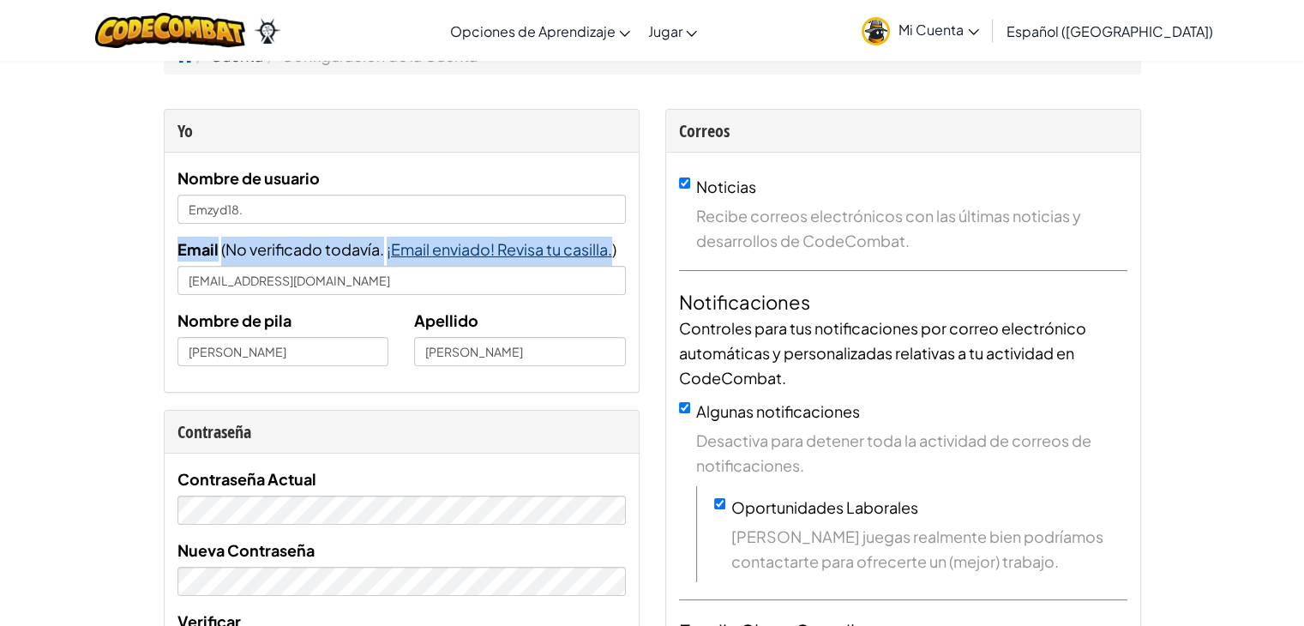
click at [470, 248] on span "¡Email enviado! Revisa tu casilla." at bounding box center [500, 249] width 226 height 20
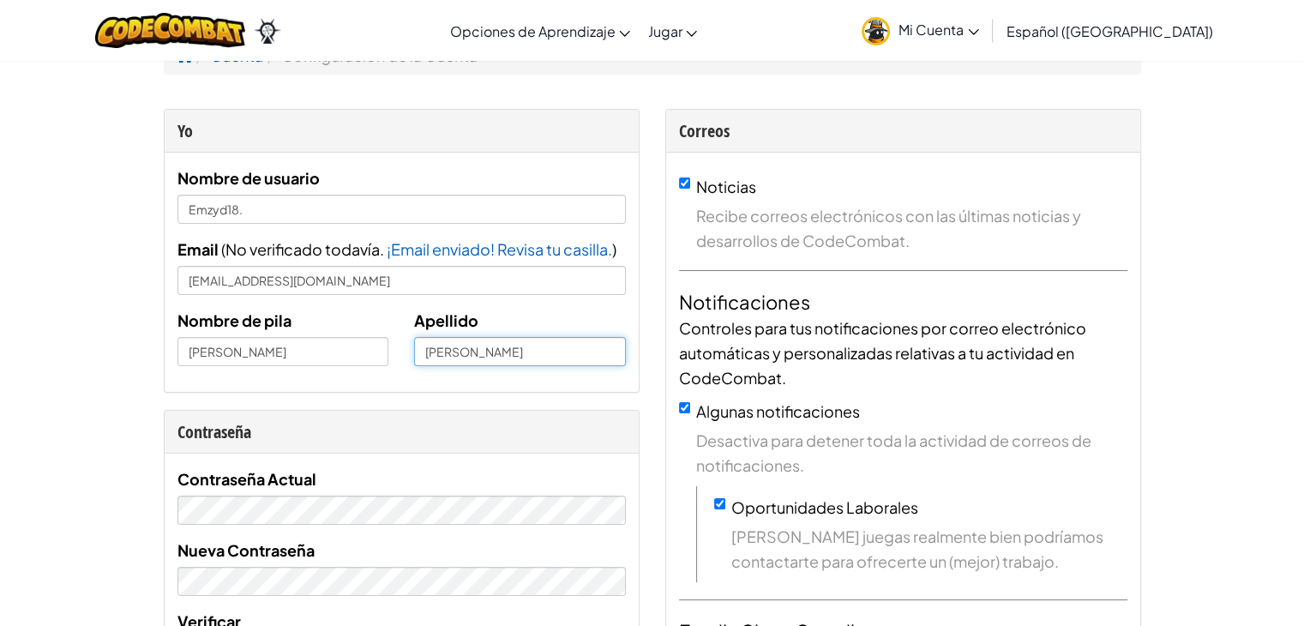
click at [520, 346] on input "[PERSON_NAME]" at bounding box center [520, 351] width 212 height 29
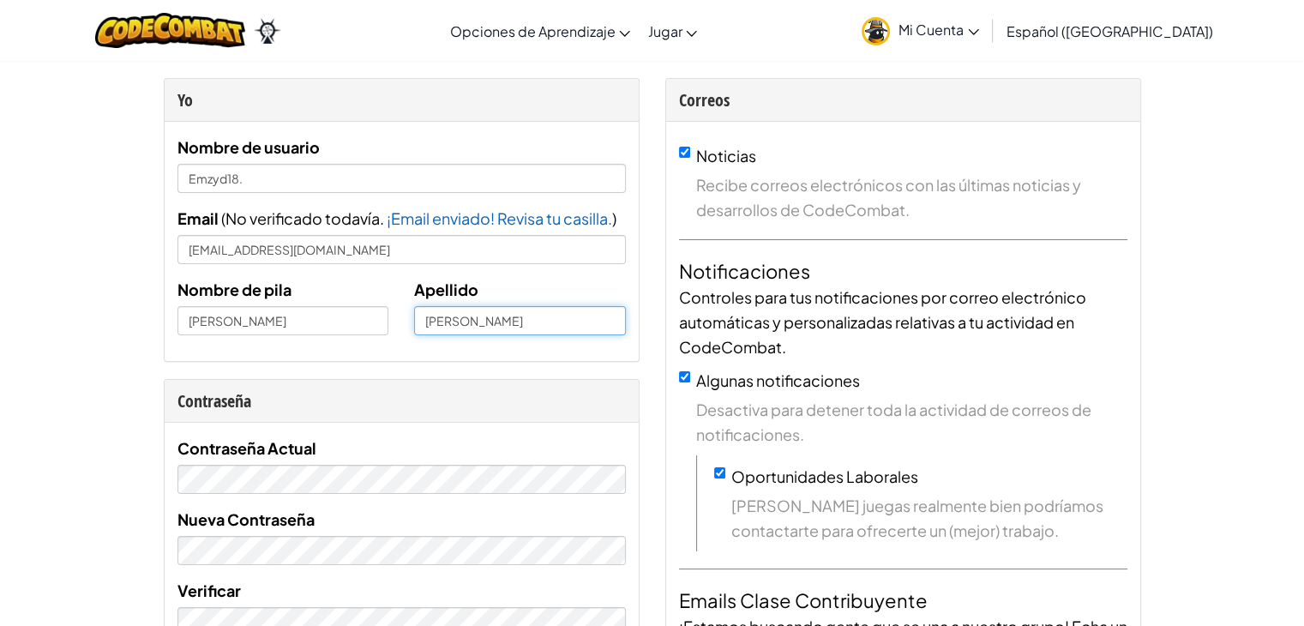
scroll to position [53, 0]
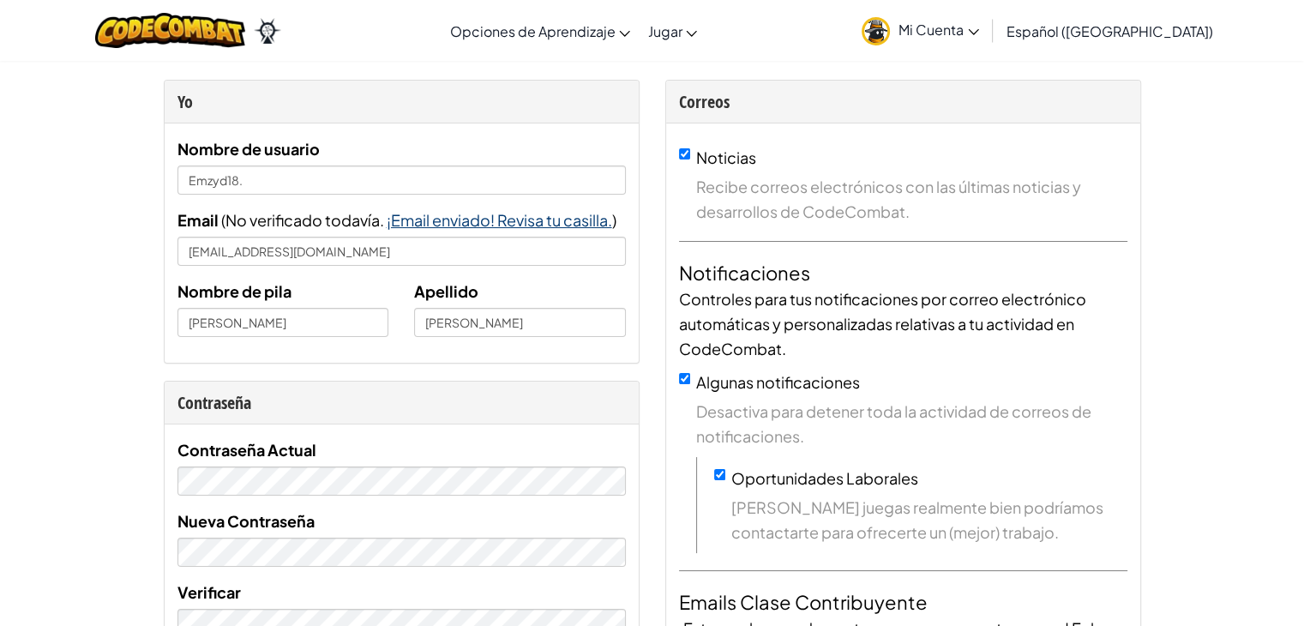
click at [450, 220] on span "¡Email enviado! Revisa tu casilla." at bounding box center [500, 220] width 226 height 20
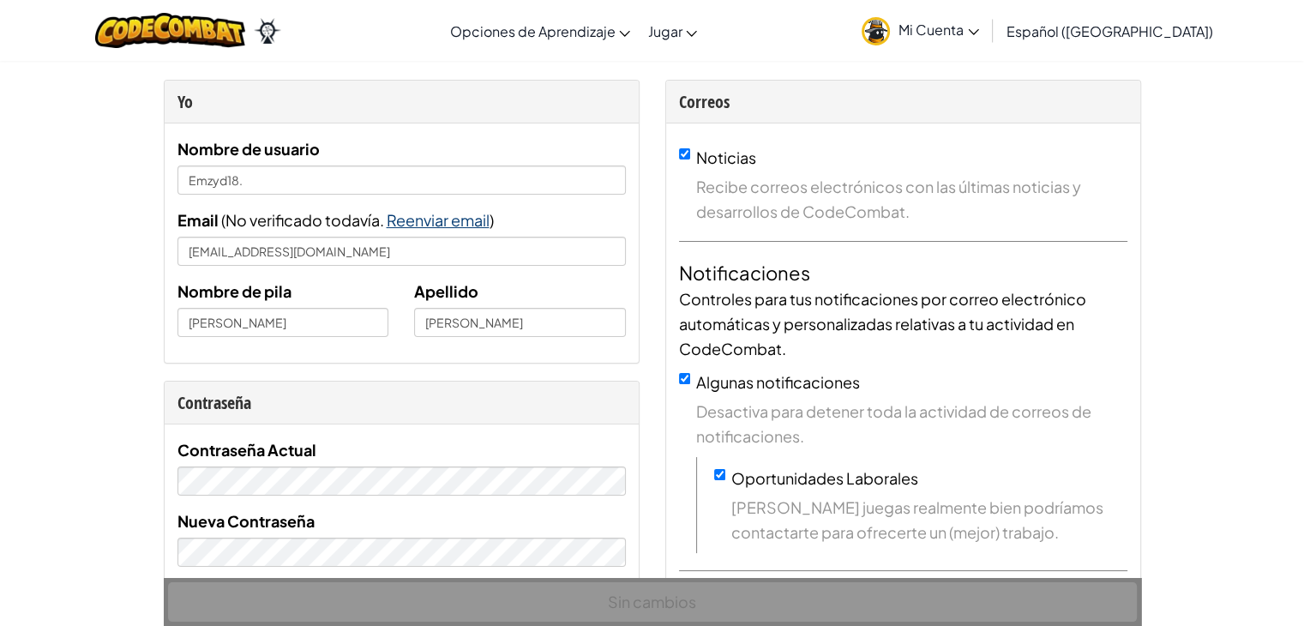
click at [449, 220] on span "Reenviar email" at bounding box center [438, 220] width 103 height 20
click at [951, 34] on span "Mi Cuenta" at bounding box center [939, 30] width 81 height 18
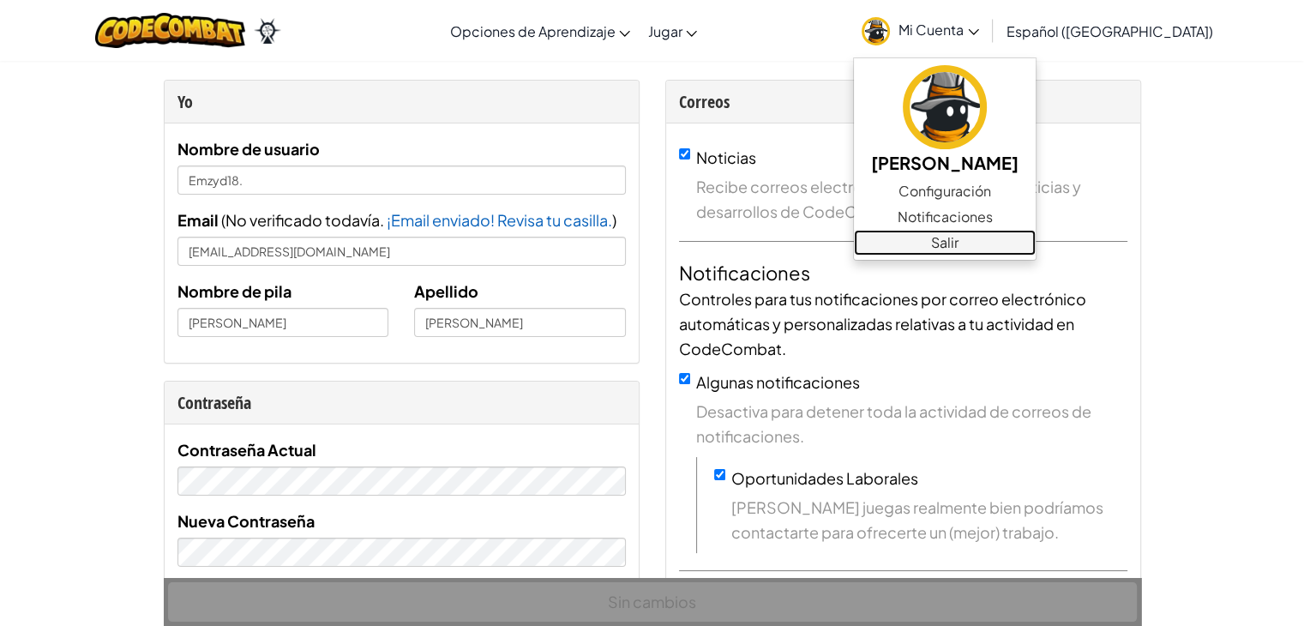
click at [997, 247] on link "Salir" at bounding box center [945, 243] width 182 height 26
